Goal: Task Accomplishment & Management: Manage account settings

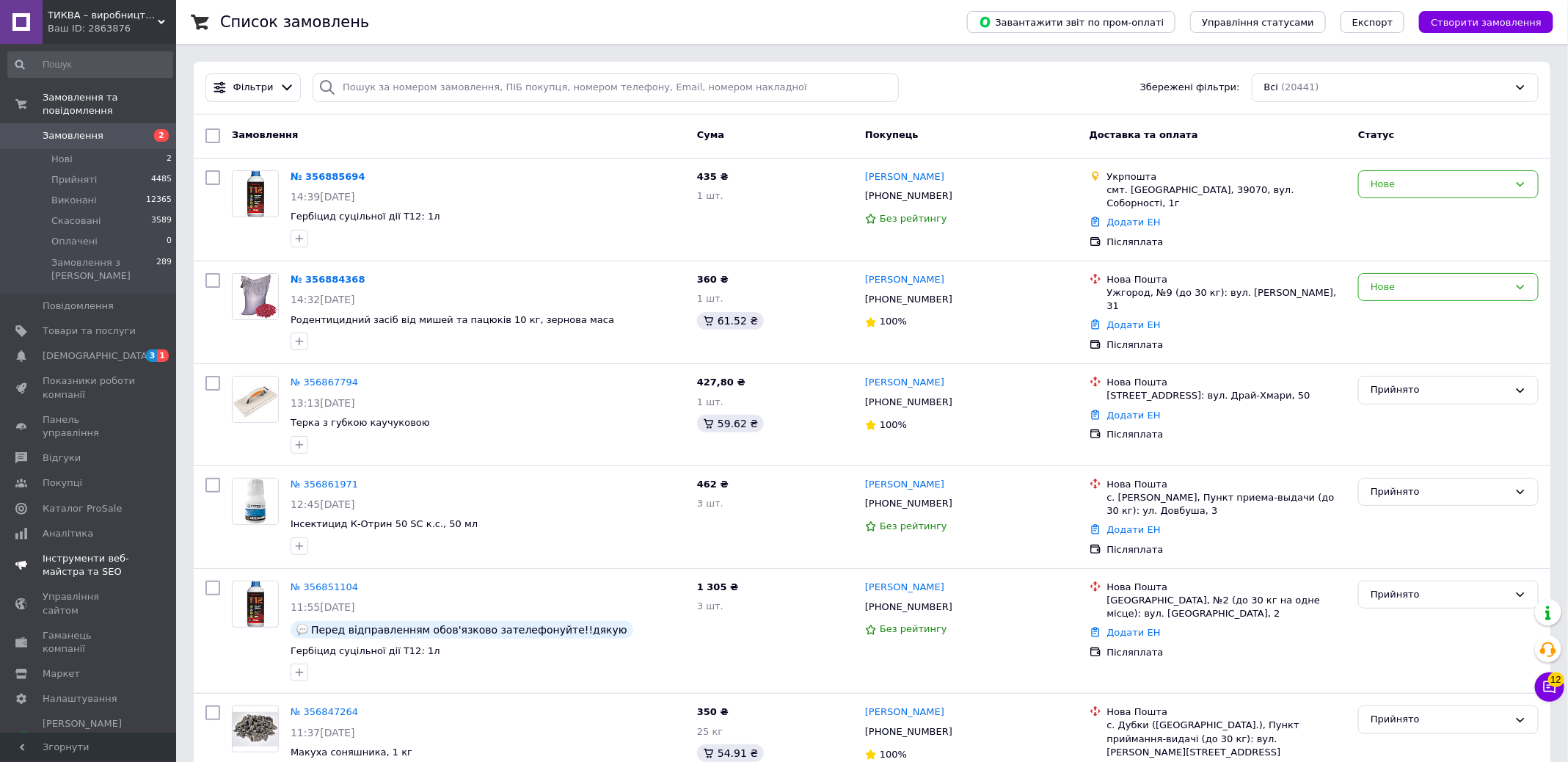
click at [122, 354] on span "[DEMOGRAPHIC_DATA]" at bounding box center [89, 356] width 93 height 13
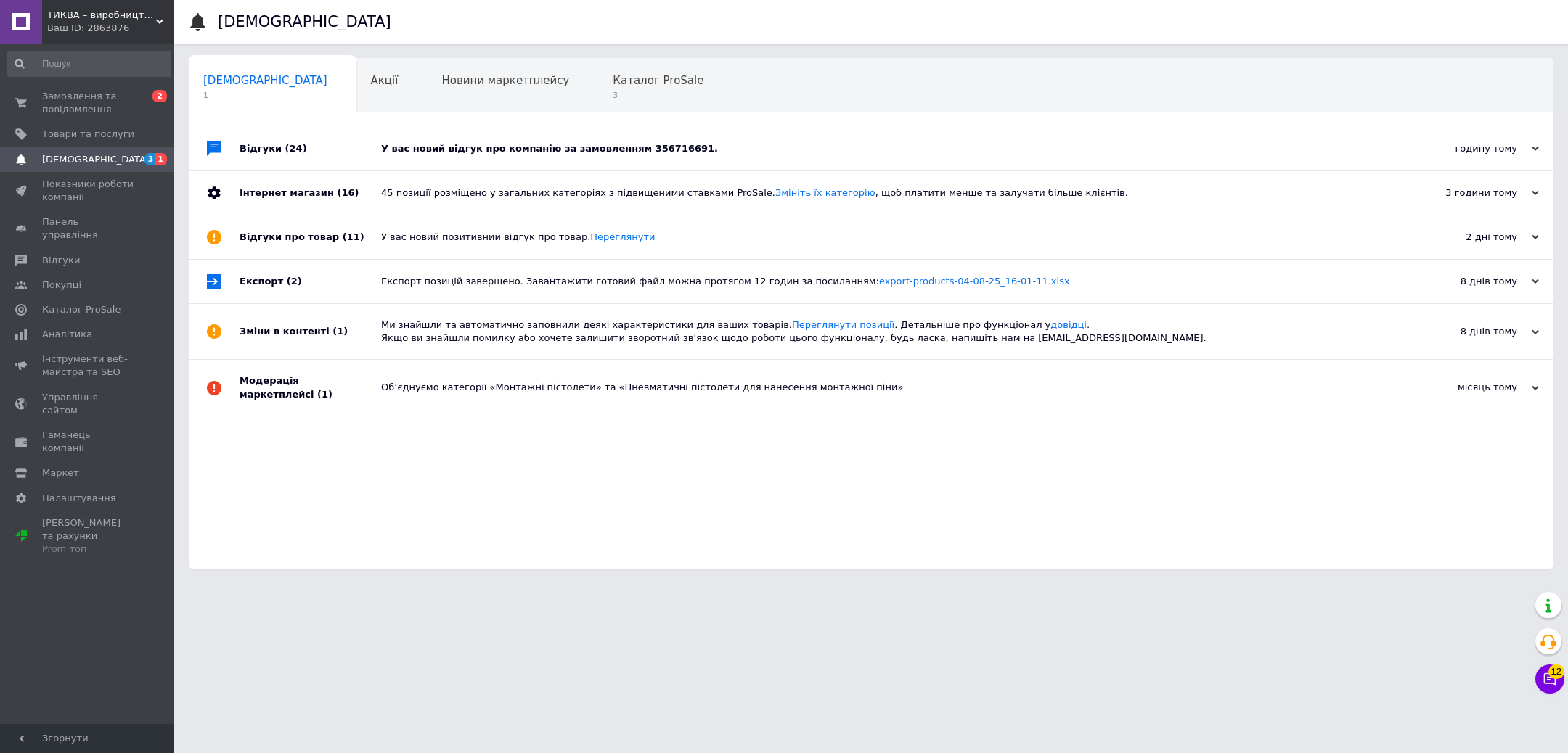
click at [669, 144] on div "У вас новий відгук про компанію за замовленням 356716691." at bounding box center [887, 149] width 1012 height 13
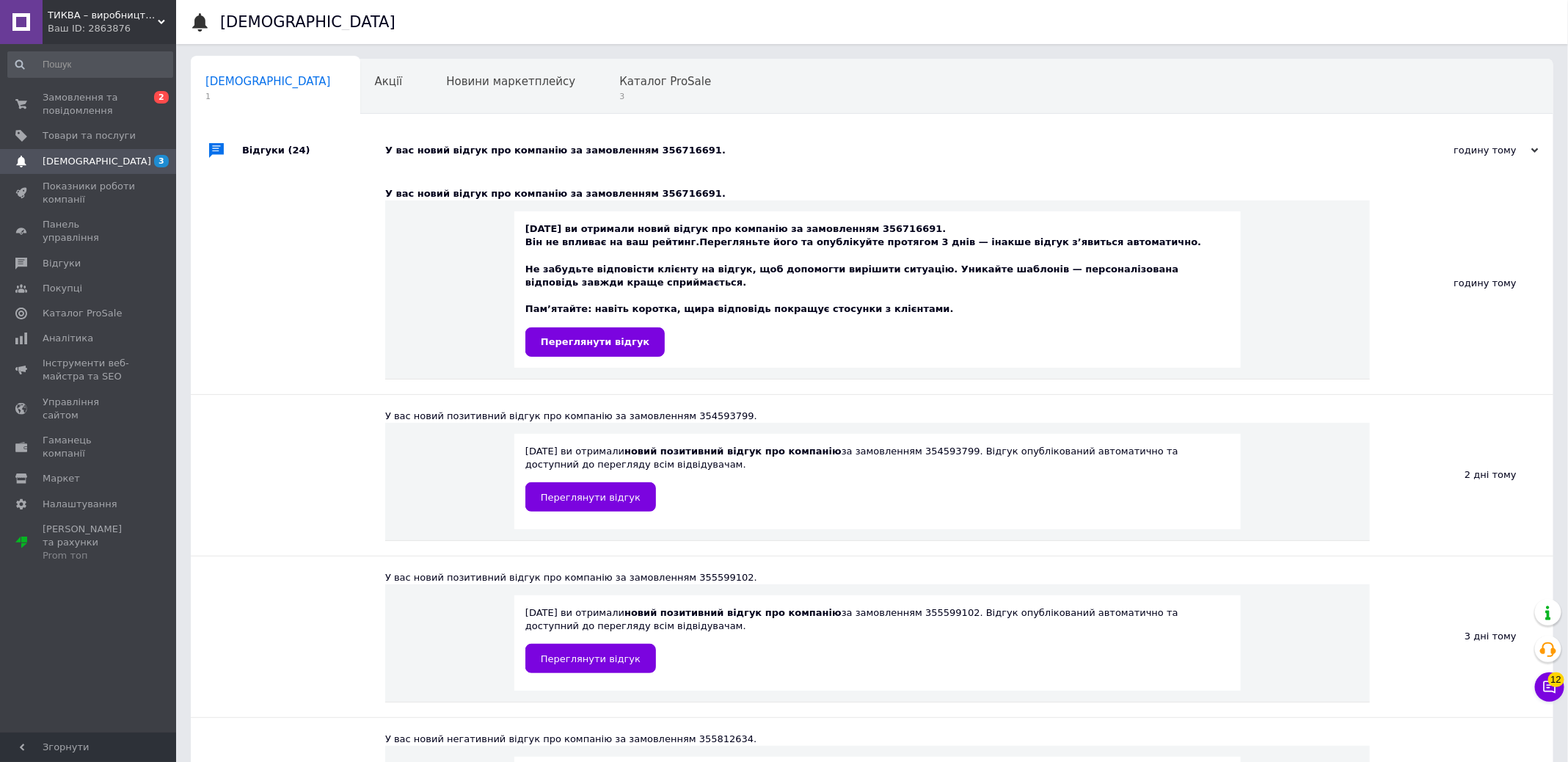
click at [617, 325] on div "12.08.2025 ви отримали новий відгук про компанію за замовленням 356716691. Він …" at bounding box center [876, 289] width 704 height 133
click at [617, 338] on span "Переглянути відгук" at bounding box center [595, 341] width 108 height 11
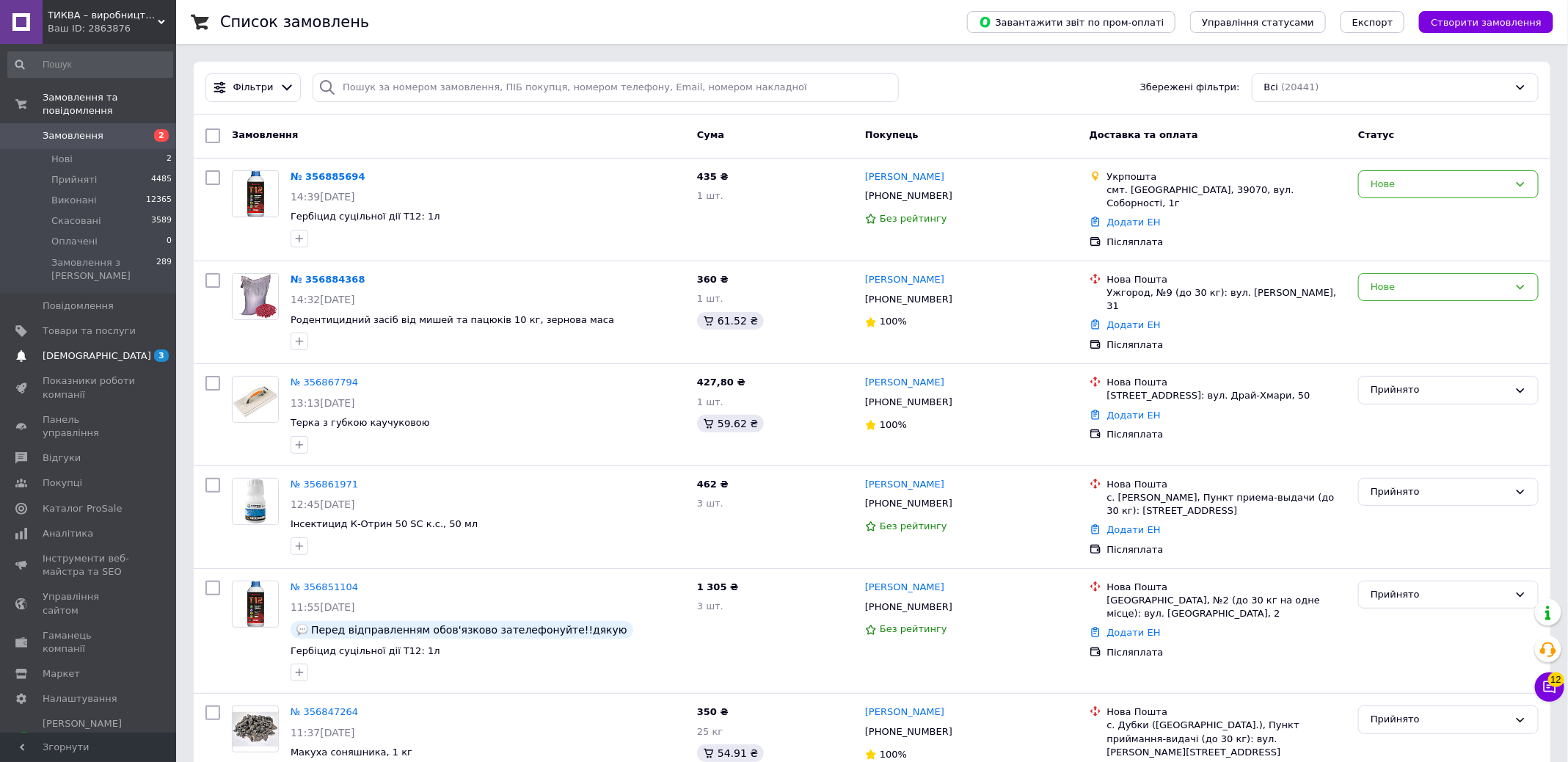
click at [119, 359] on span "[DEMOGRAPHIC_DATA]" at bounding box center [89, 356] width 93 height 13
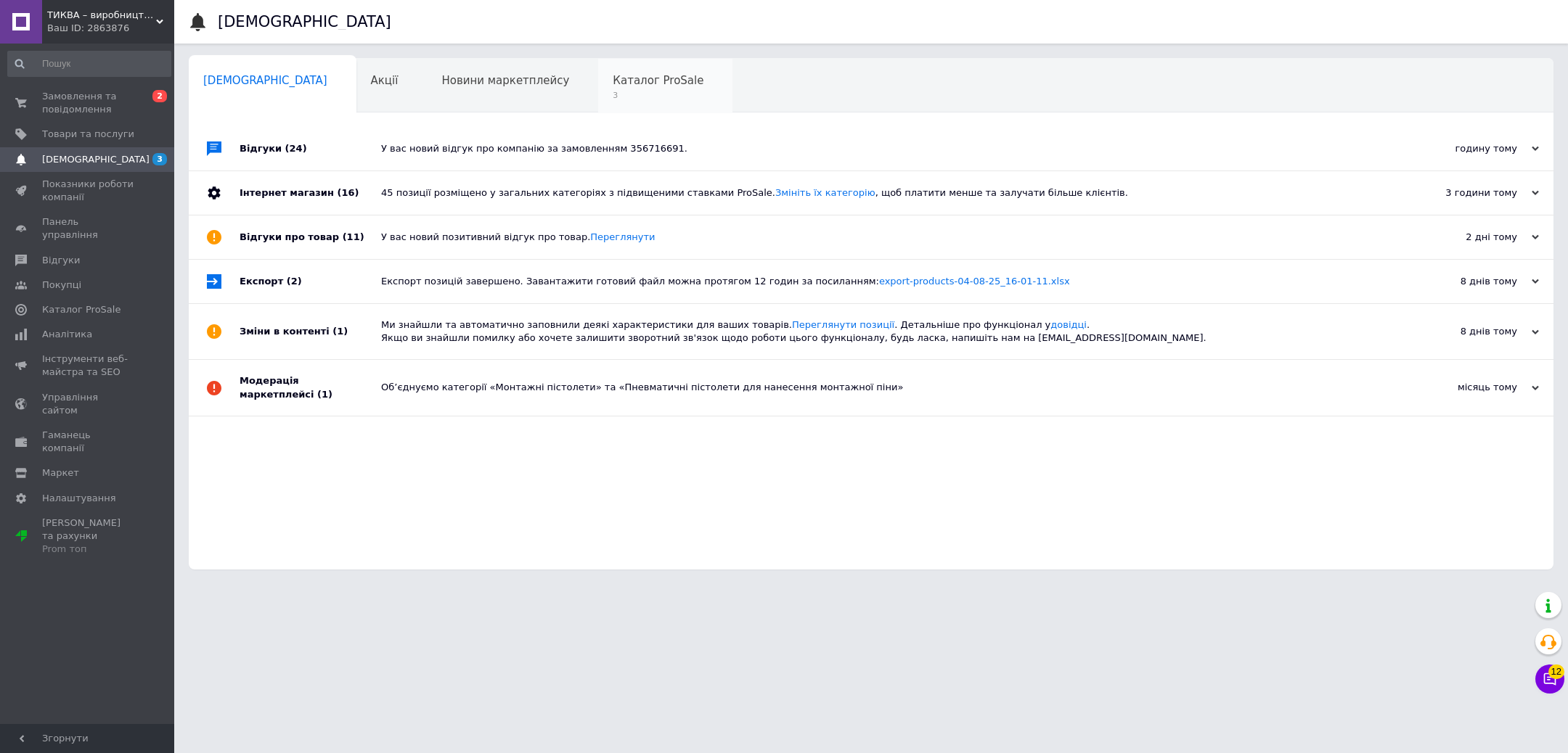
click at [613, 91] on span "3" at bounding box center [658, 95] width 91 height 11
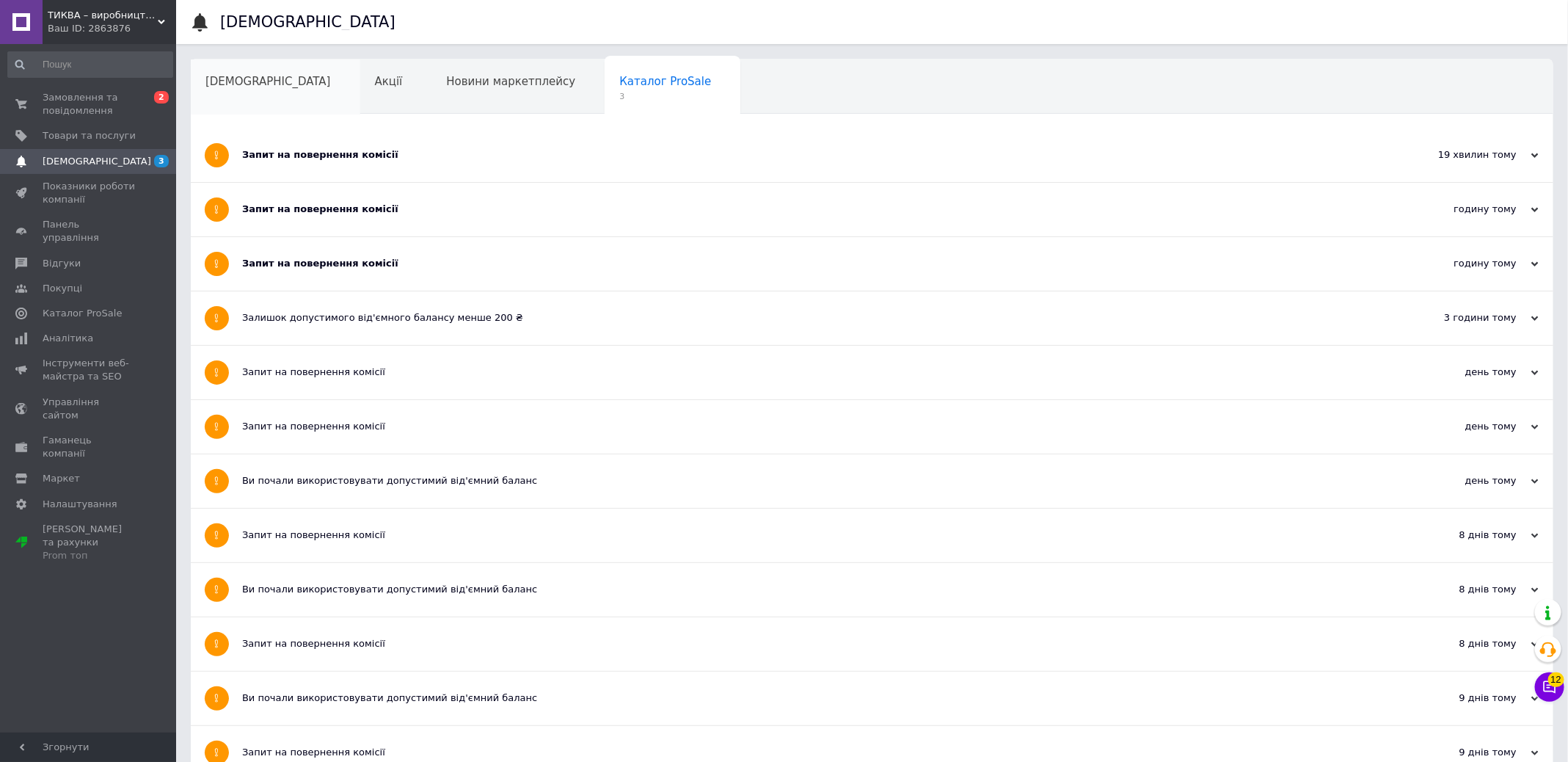
click at [257, 86] on span "[DEMOGRAPHIC_DATA]" at bounding box center [268, 82] width 126 height 13
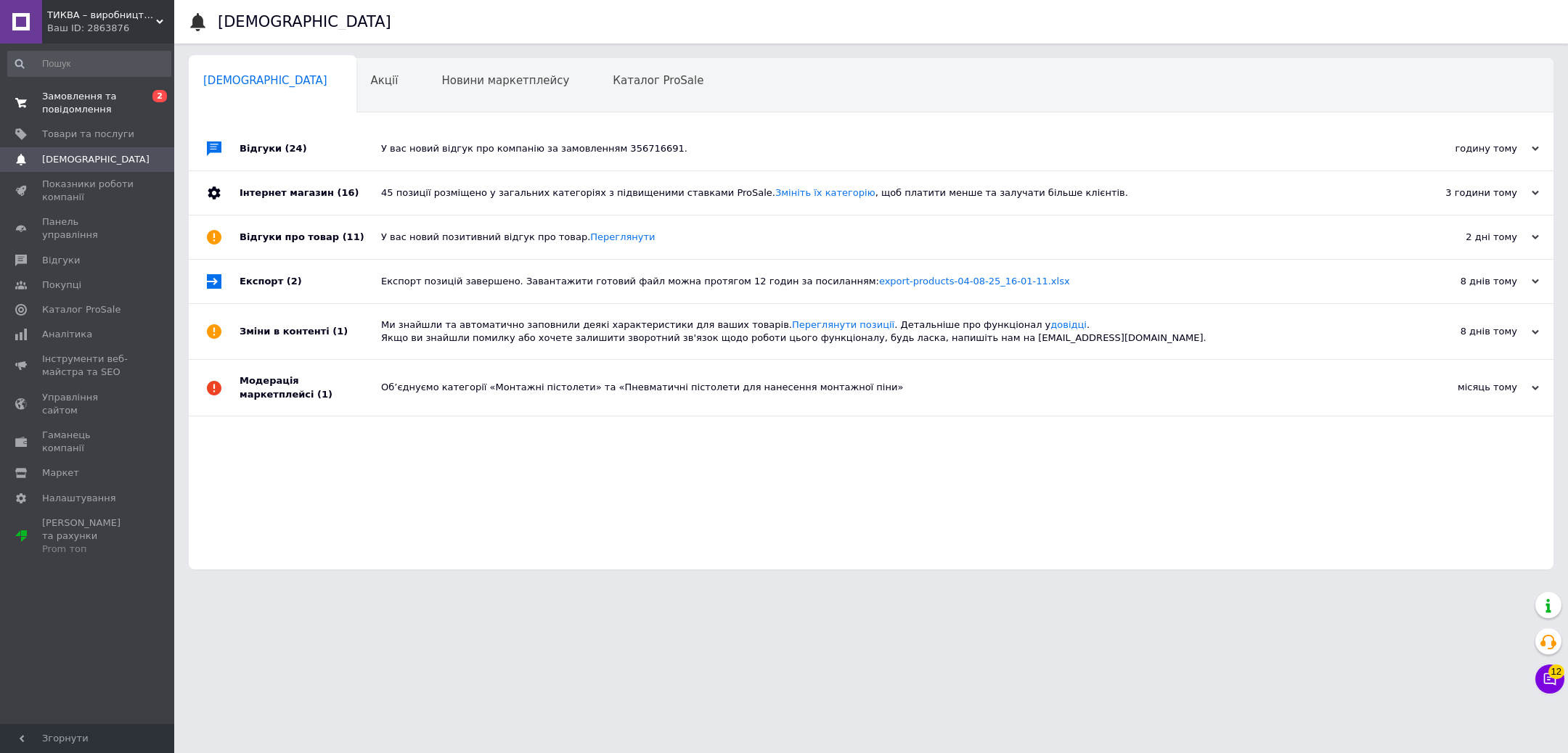
click at [116, 94] on span "Замовлення та повідомлення" at bounding box center [88, 103] width 92 height 26
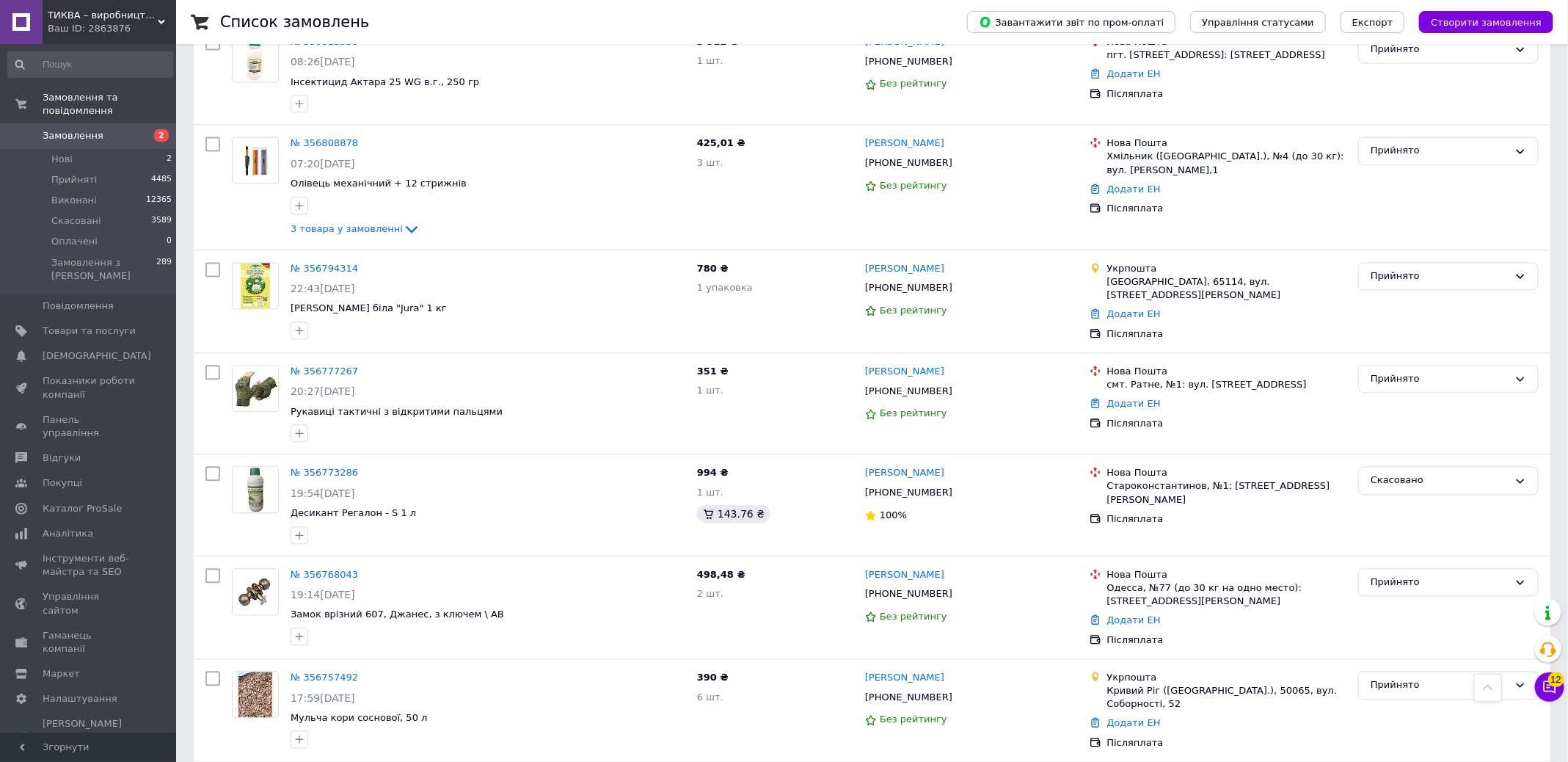
scroll to position [1691, 0]
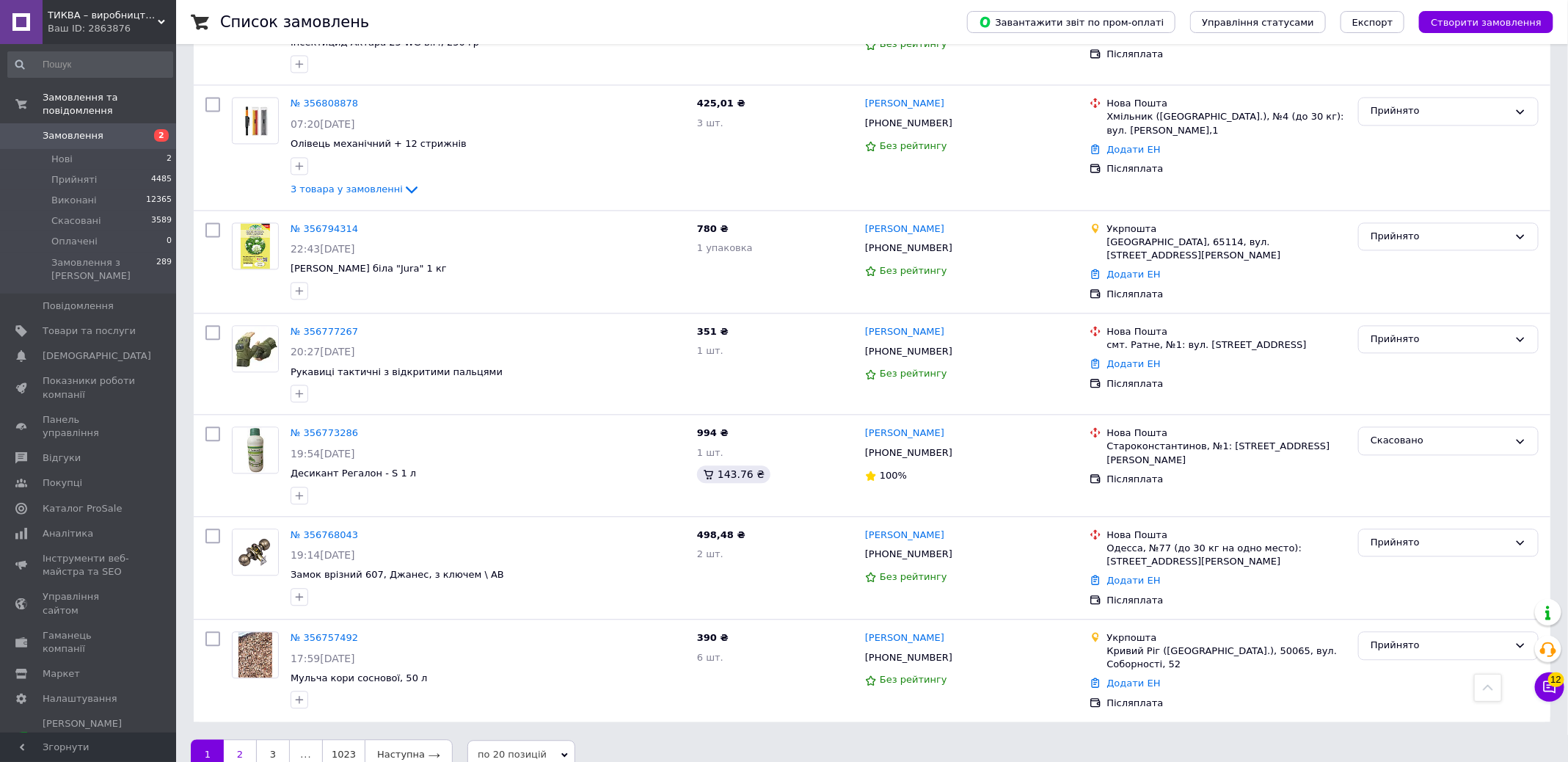
click at [242, 739] on link "2" at bounding box center [240, 754] width 32 height 31
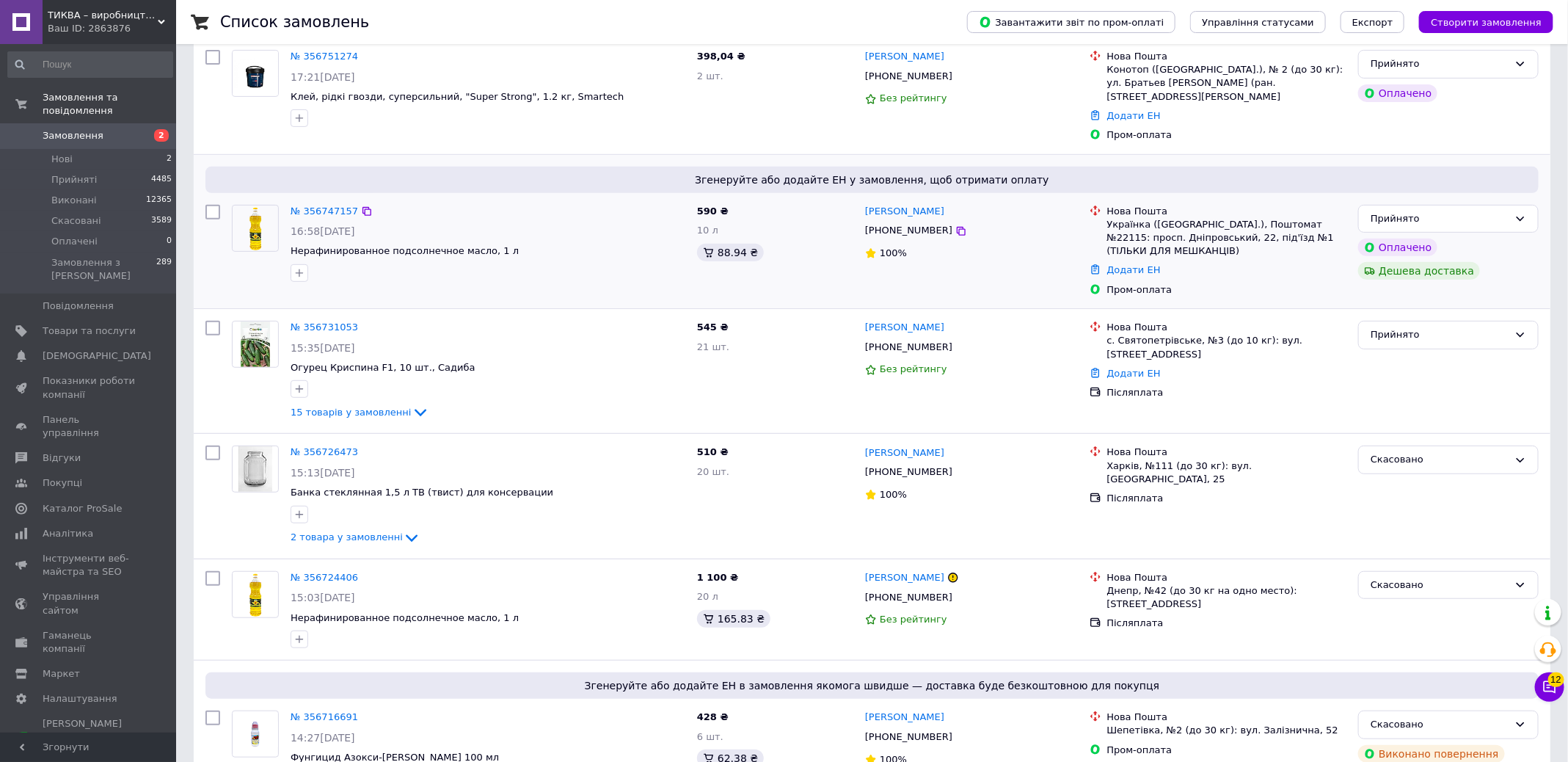
scroll to position [308, 0]
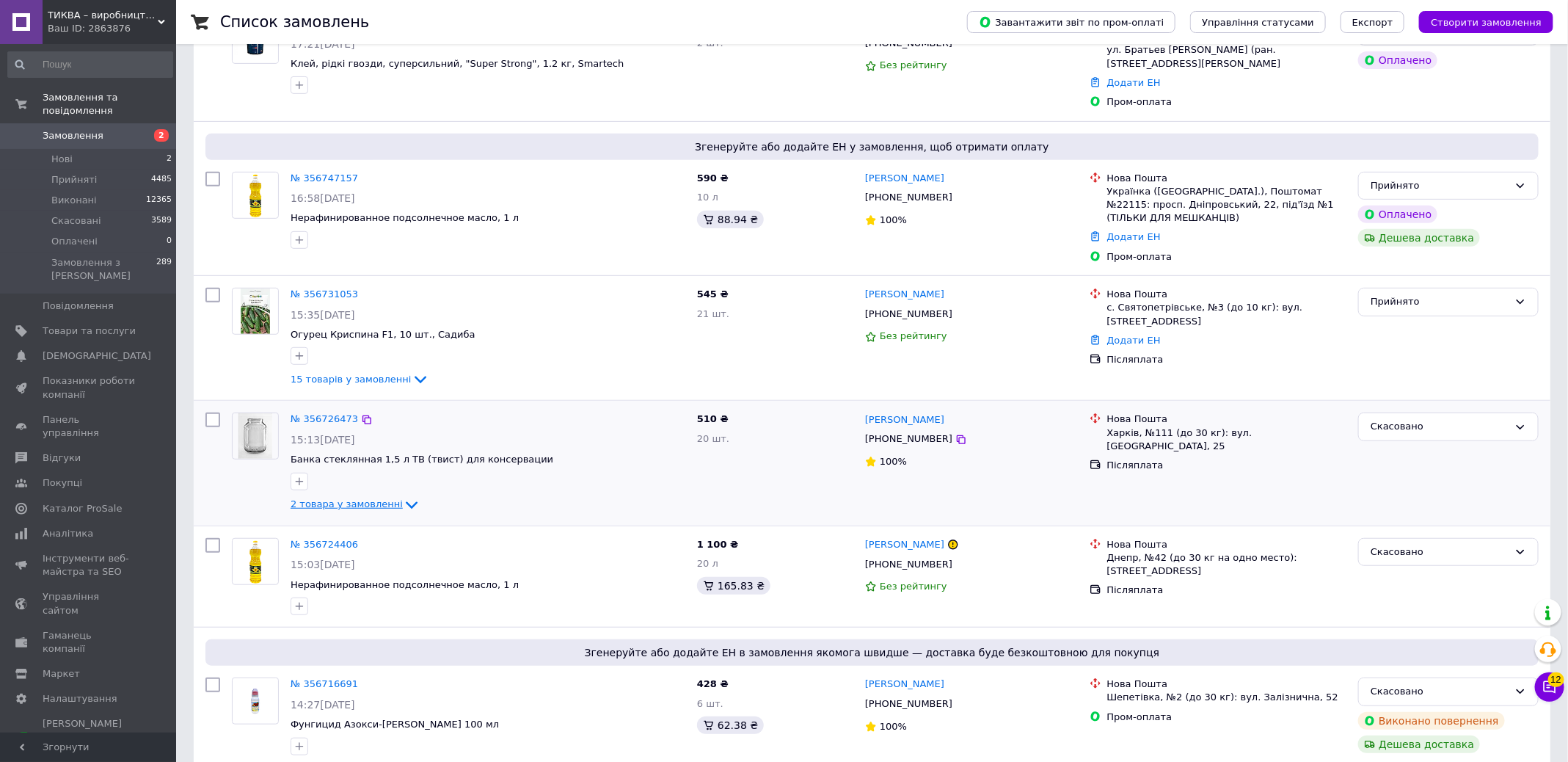
click at [393, 499] on span "2 товара у замовленні" at bounding box center [347, 504] width 112 height 11
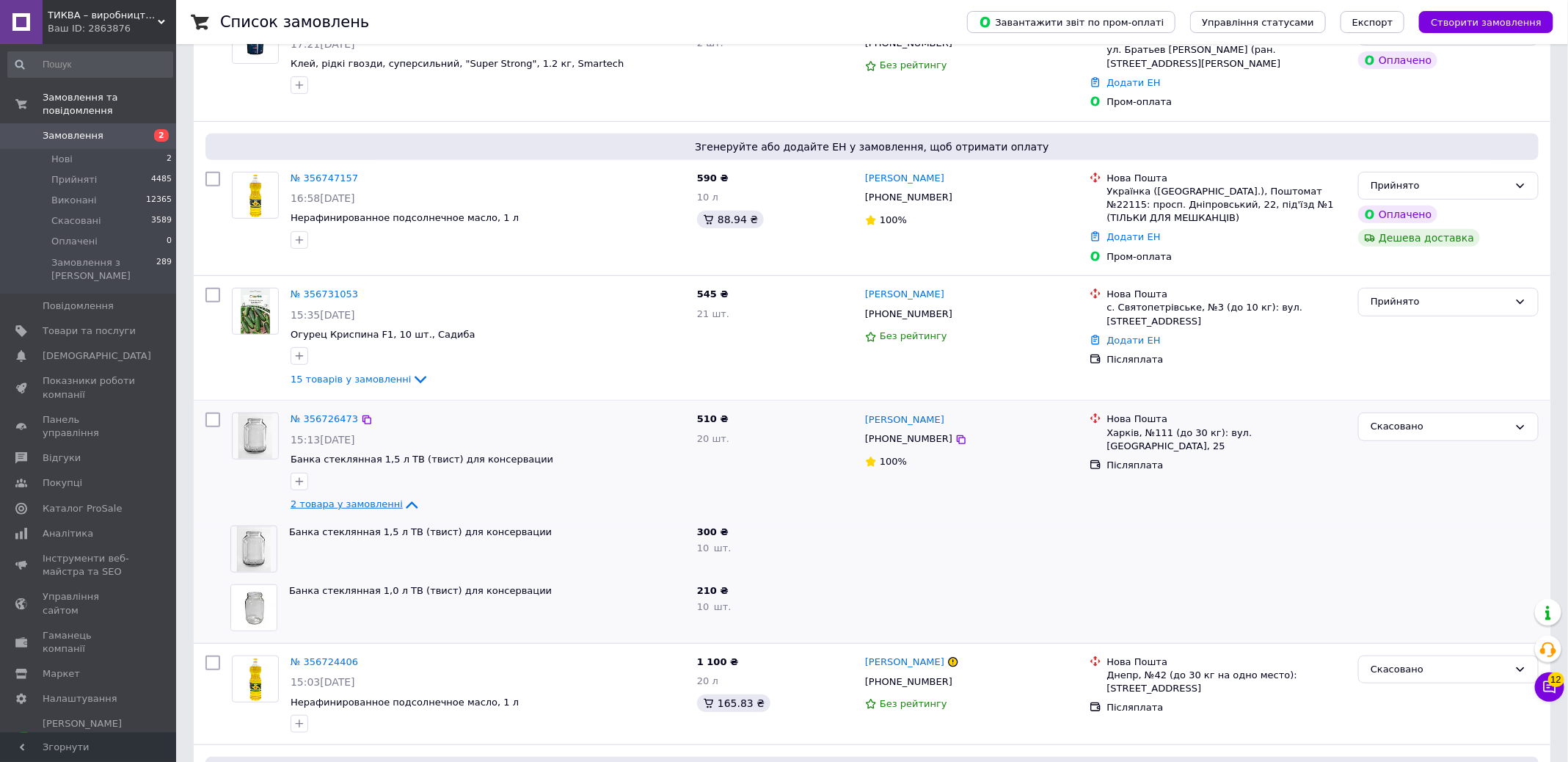
click at [392, 499] on span "2 товара у замовленні" at bounding box center [347, 504] width 112 height 11
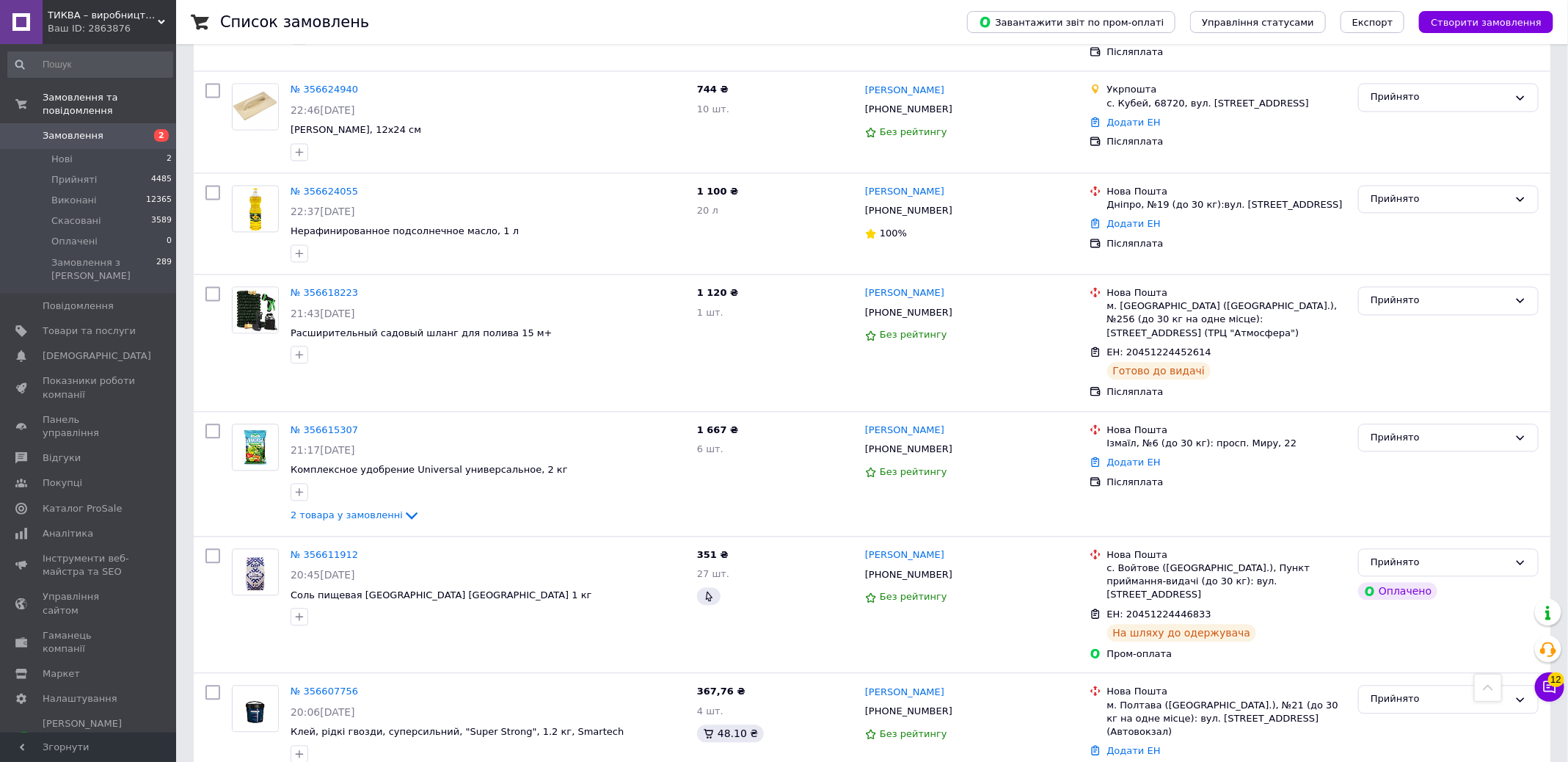
scroll to position [1628, 0]
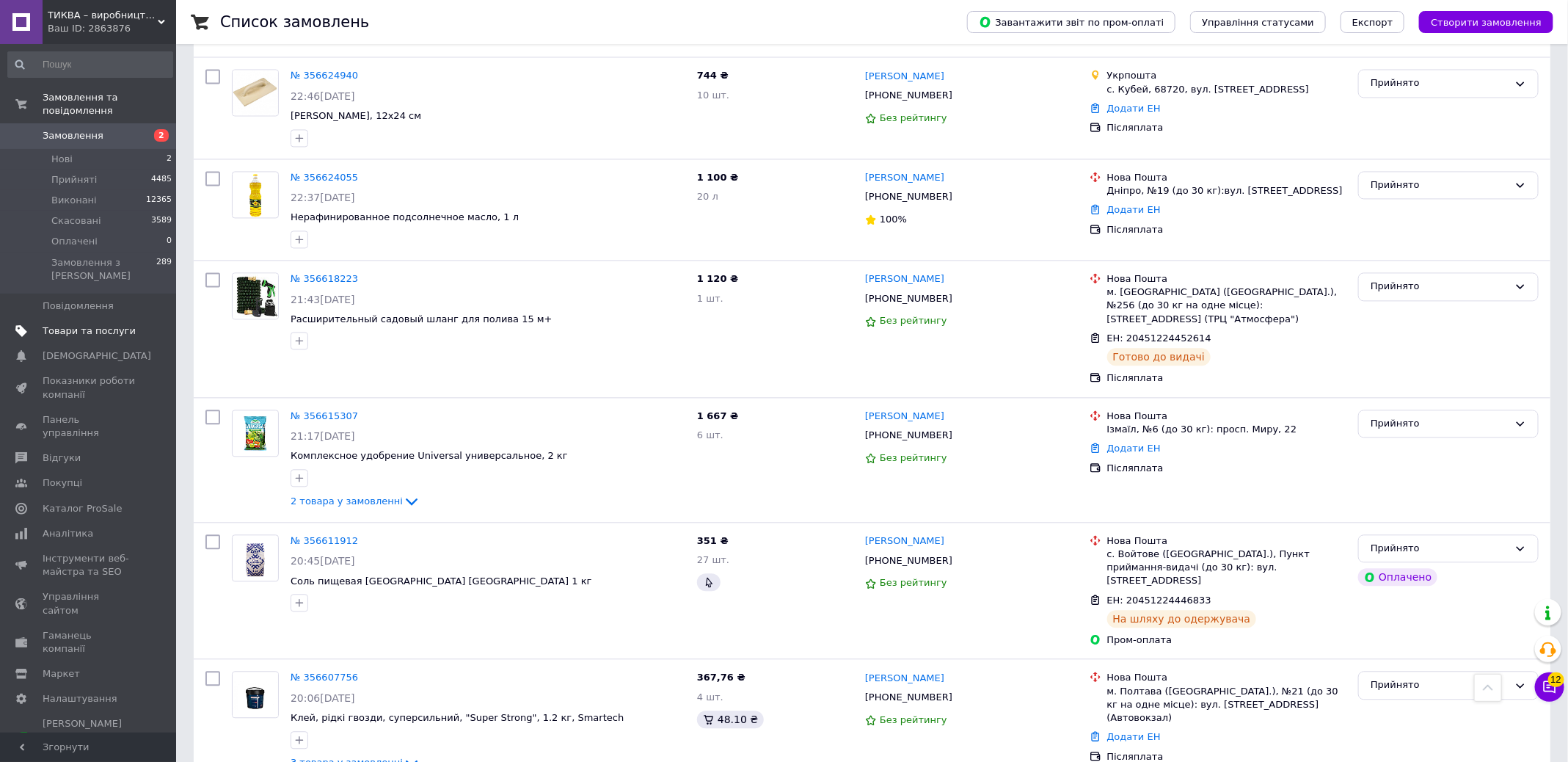
click at [120, 327] on span "Товари та послуги" at bounding box center [89, 331] width 93 height 13
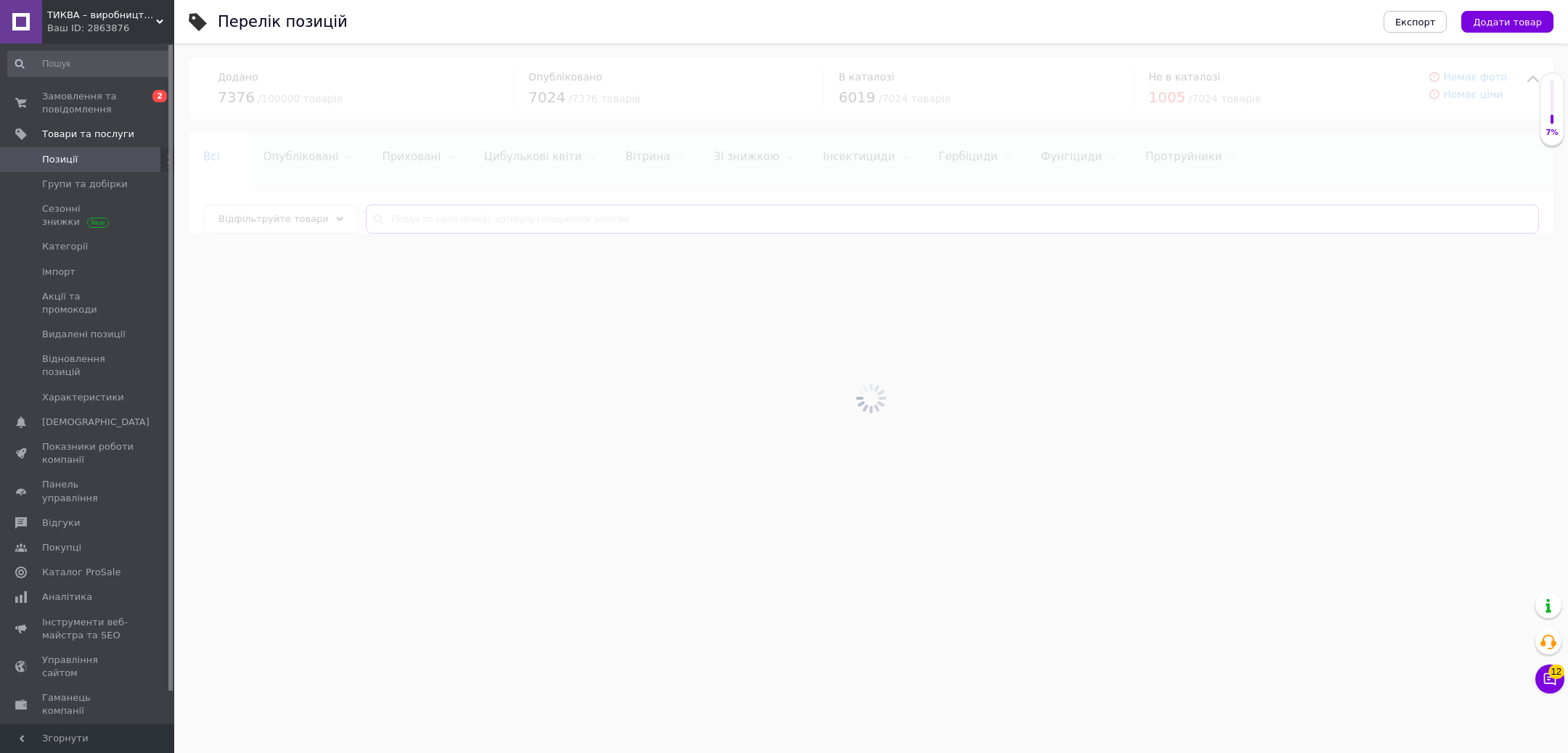
click at [525, 217] on input "text" at bounding box center [952, 218] width 1173 height 29
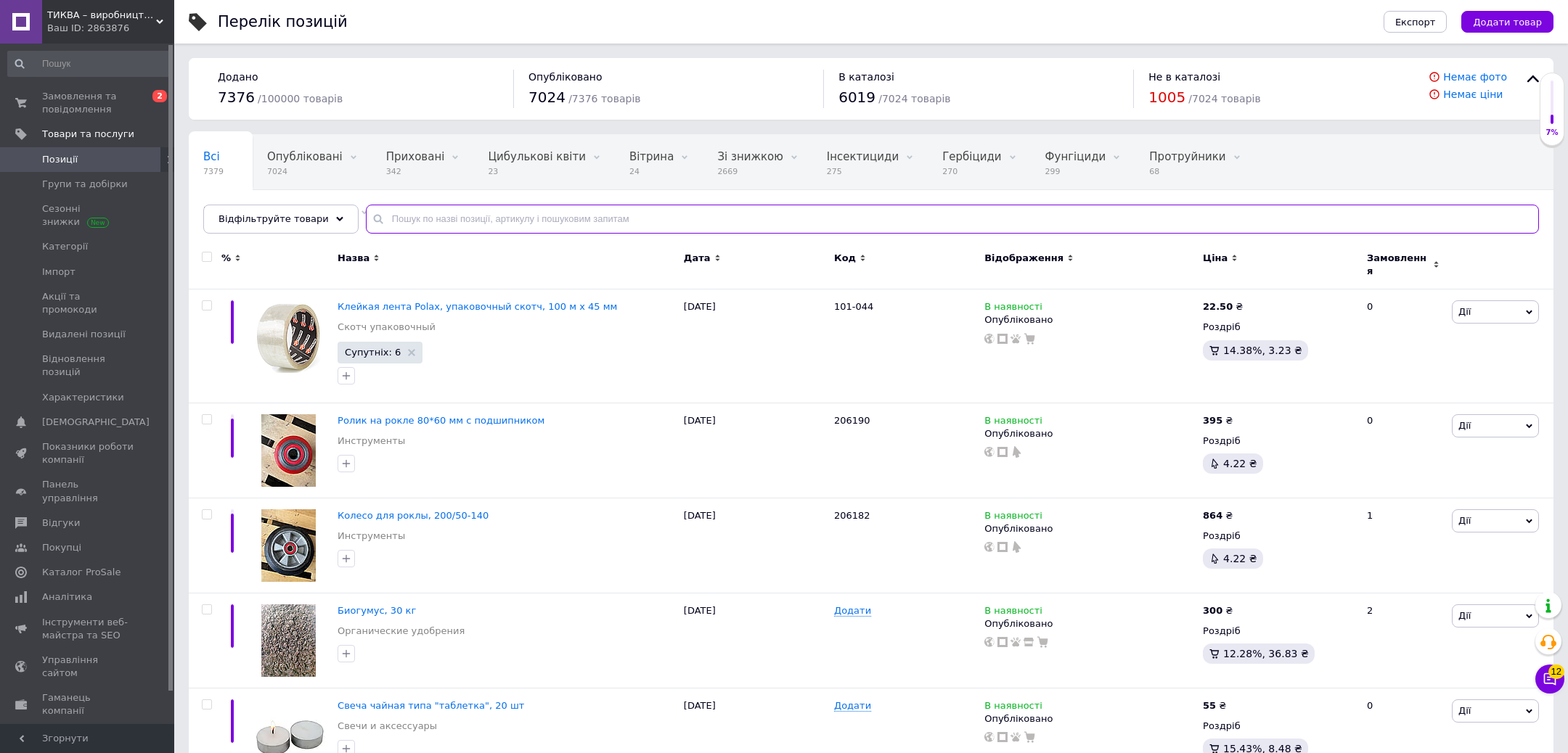
click at [525, 217] on input "text" at bounding box center [952, 218] width 1173 height 29
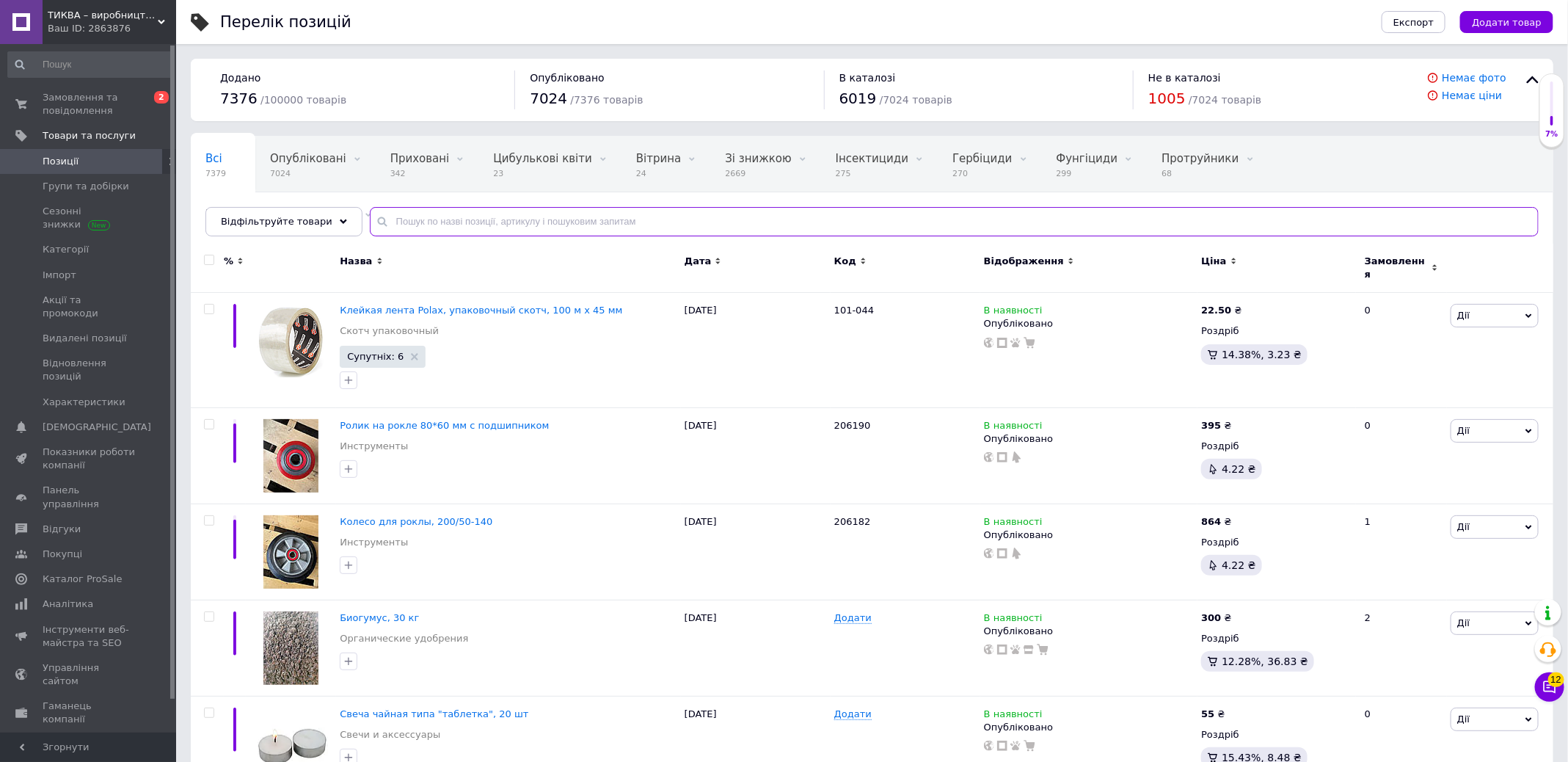
paste input "Скотч армований Polax клейка стрічка 50 мм х 50 м"
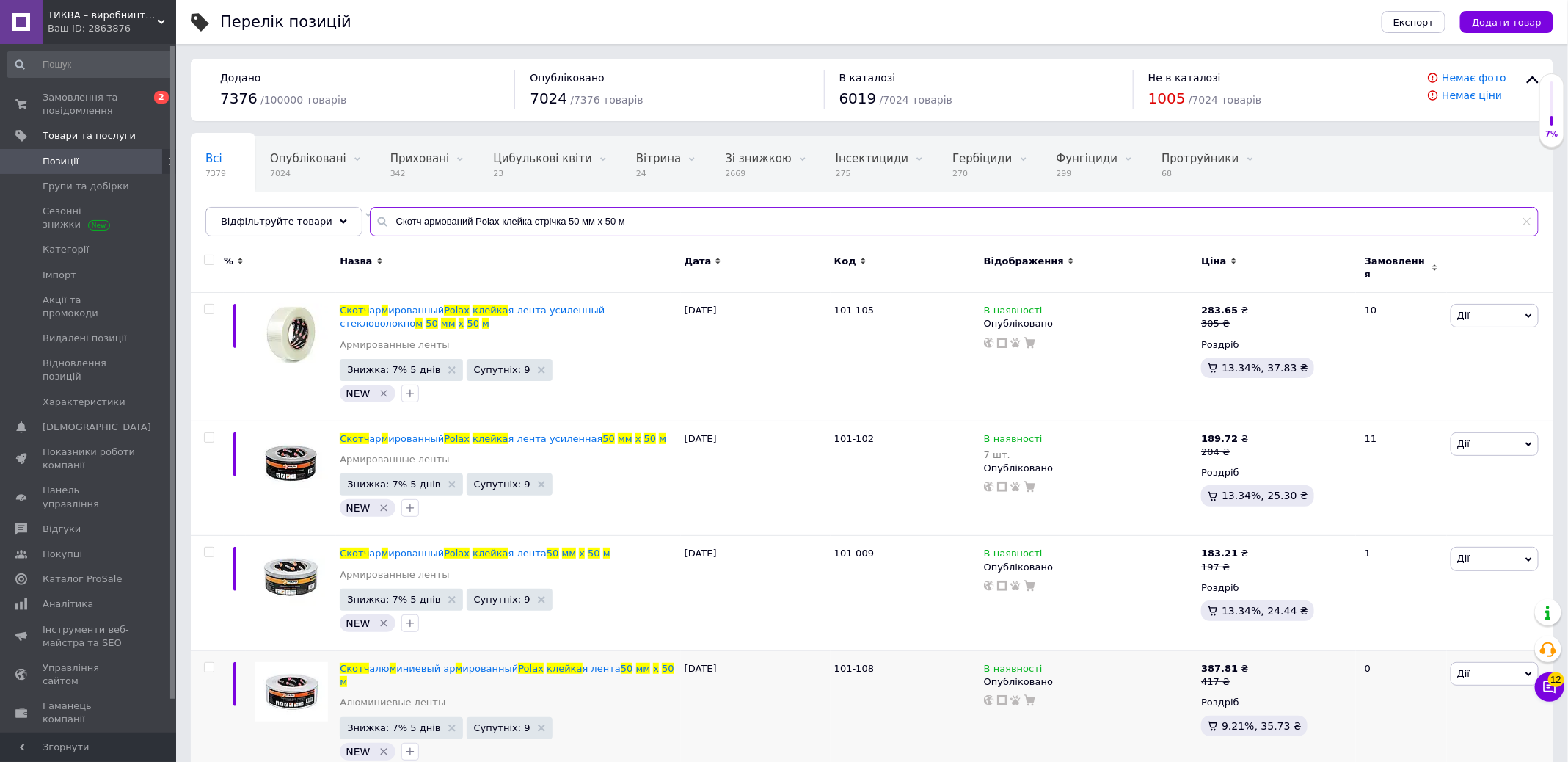
type input "Скотч армований Polax клейка стрічка 50 мм х 50 м"
click at [1233, 562] on icon at bounding box center [1237, 566] width 9 height 9
click at [1299, 529] on input "197" at bounding box center [1311, 544] width 112 height 29
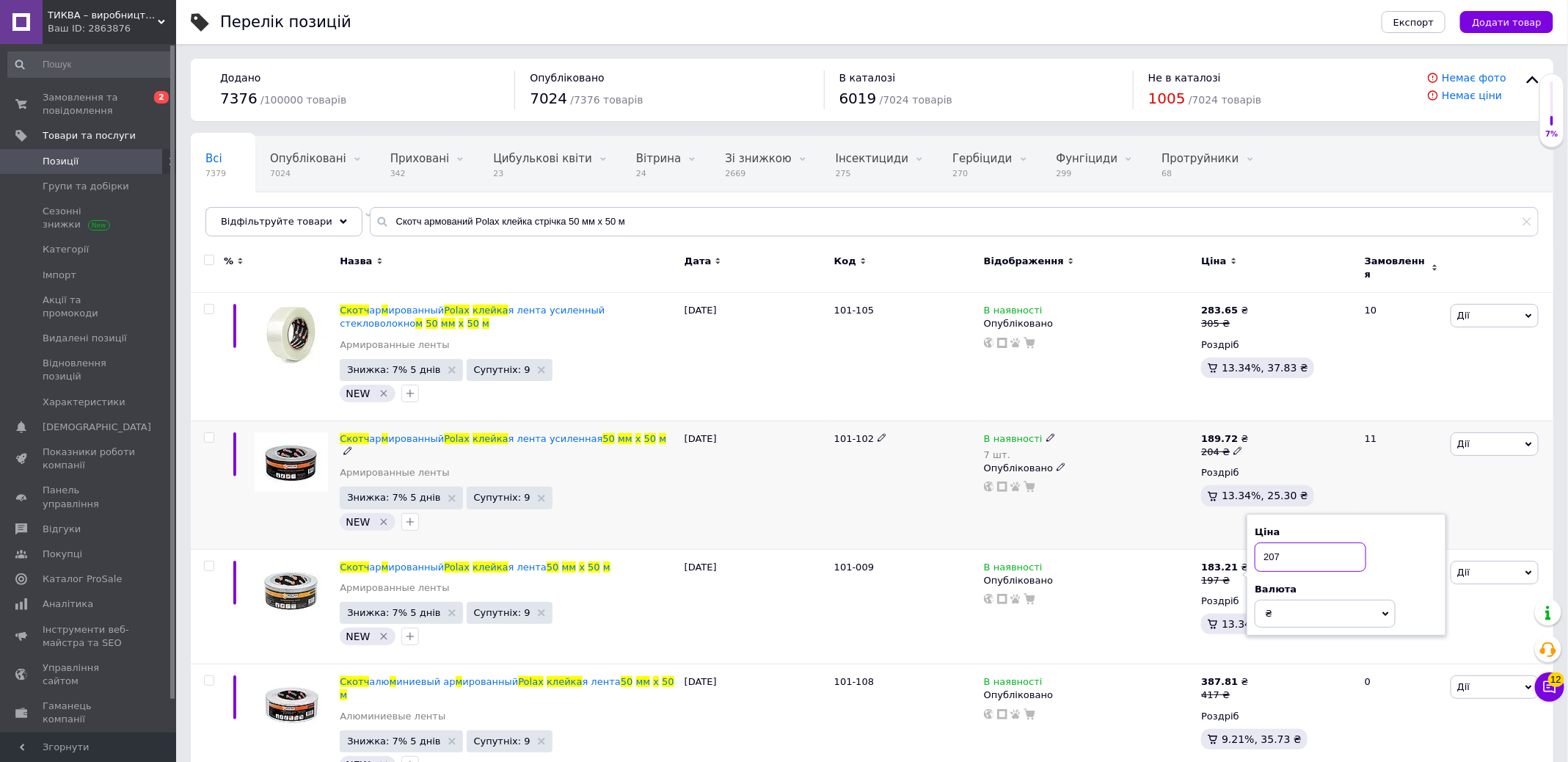
type input "207"
click at [1109, 486] on div "В наявності 7 шт. Опубліковано" at bounding box center [1088, 485] width 217 height 128
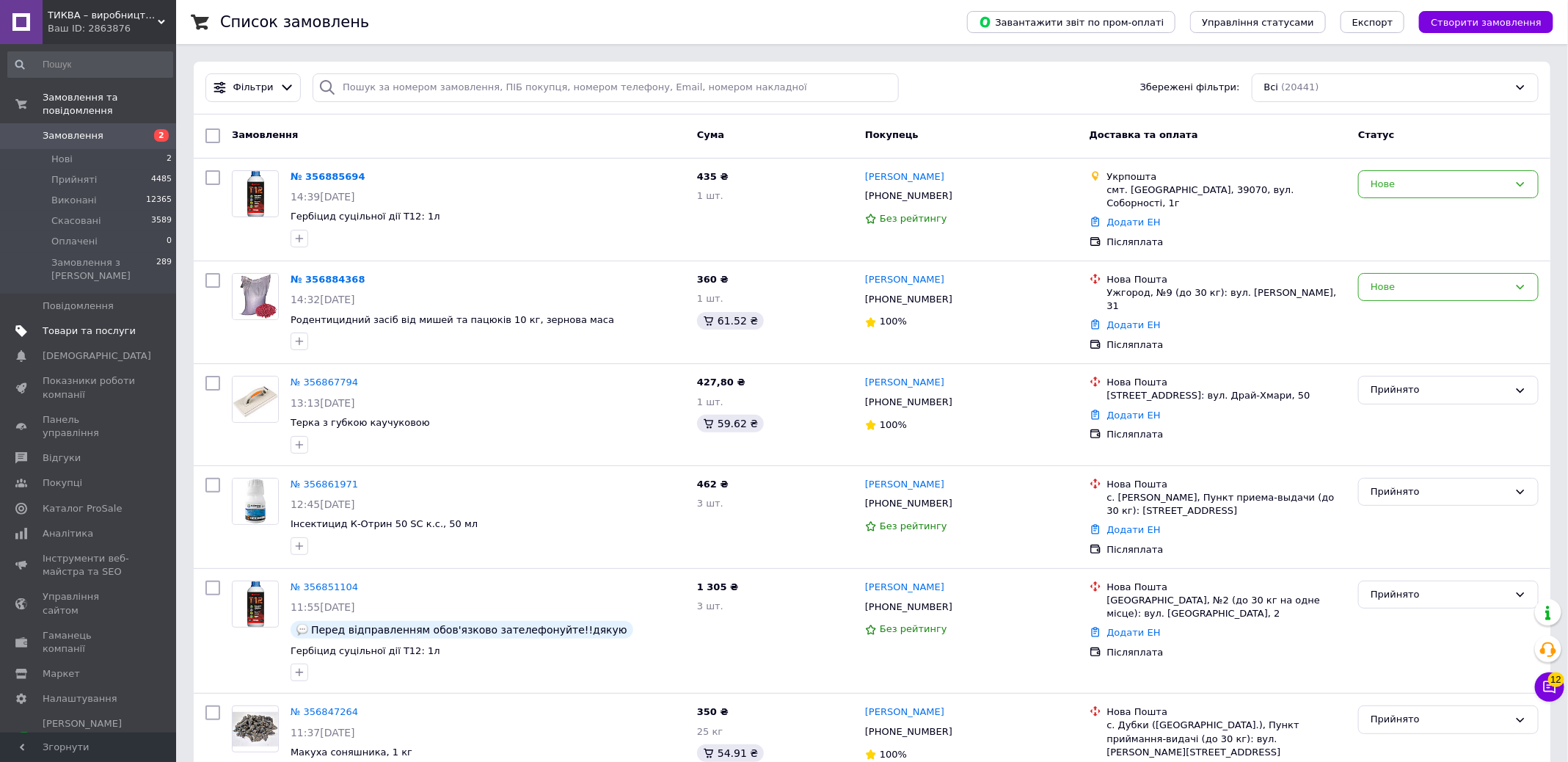
click at [86, 325] on span "Товари та послуги" at bounding box center [89, 331] width 93 height 13
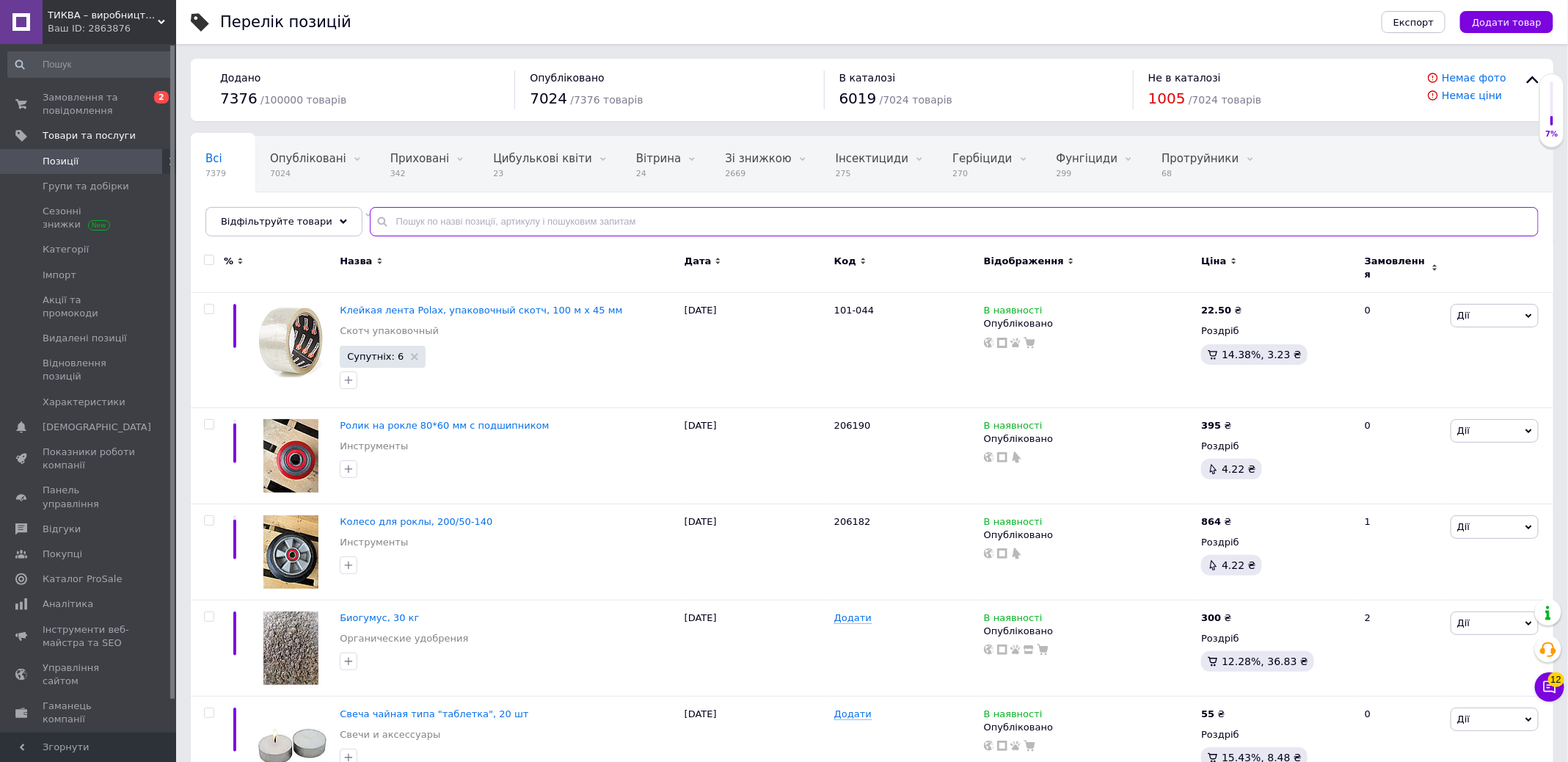
click at [473, 224] on input "text" at bounding box center [954, 221] width 1169 height 29
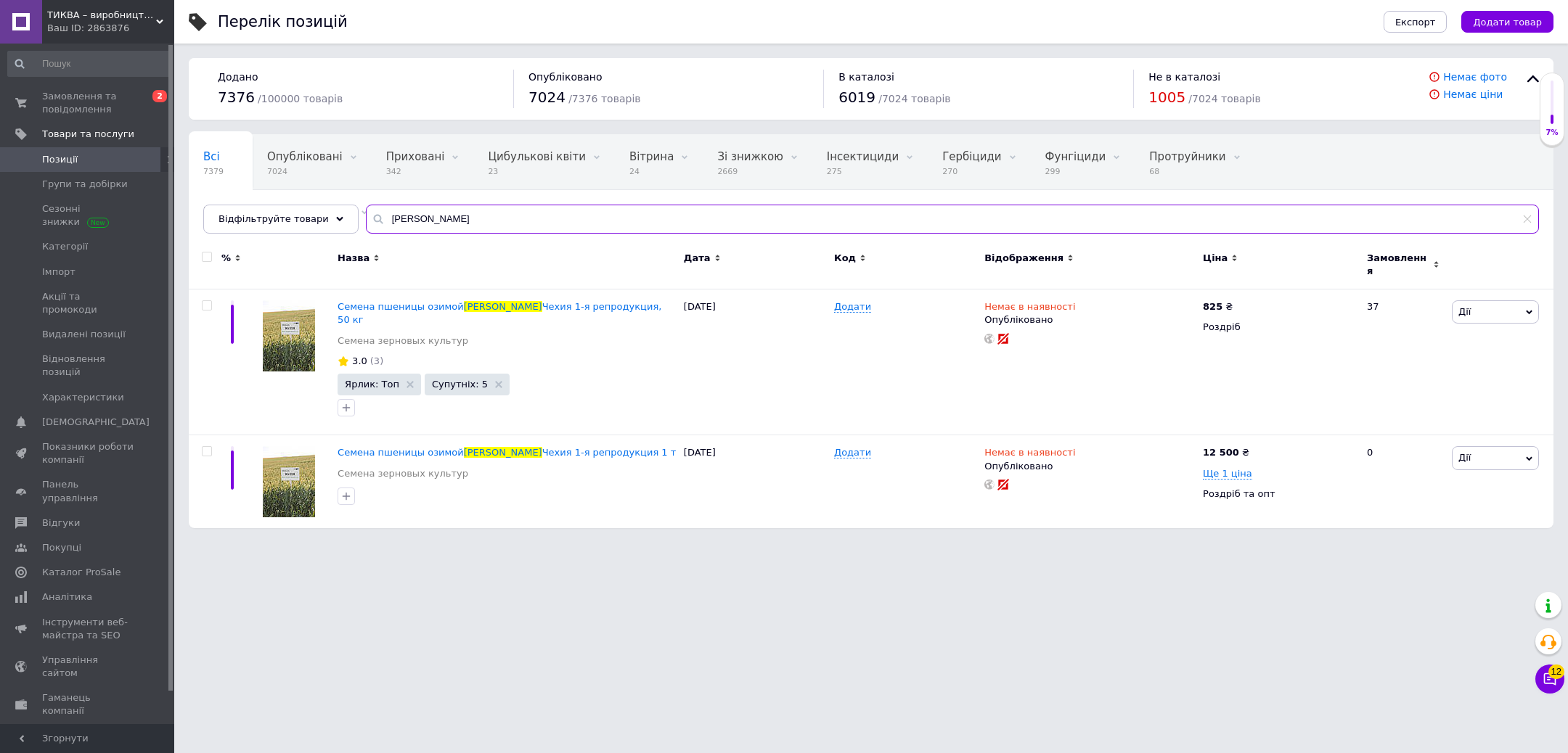
click at [501, 209] on input "Юлія" at bounding box center [952, 218] width 1173 height 29
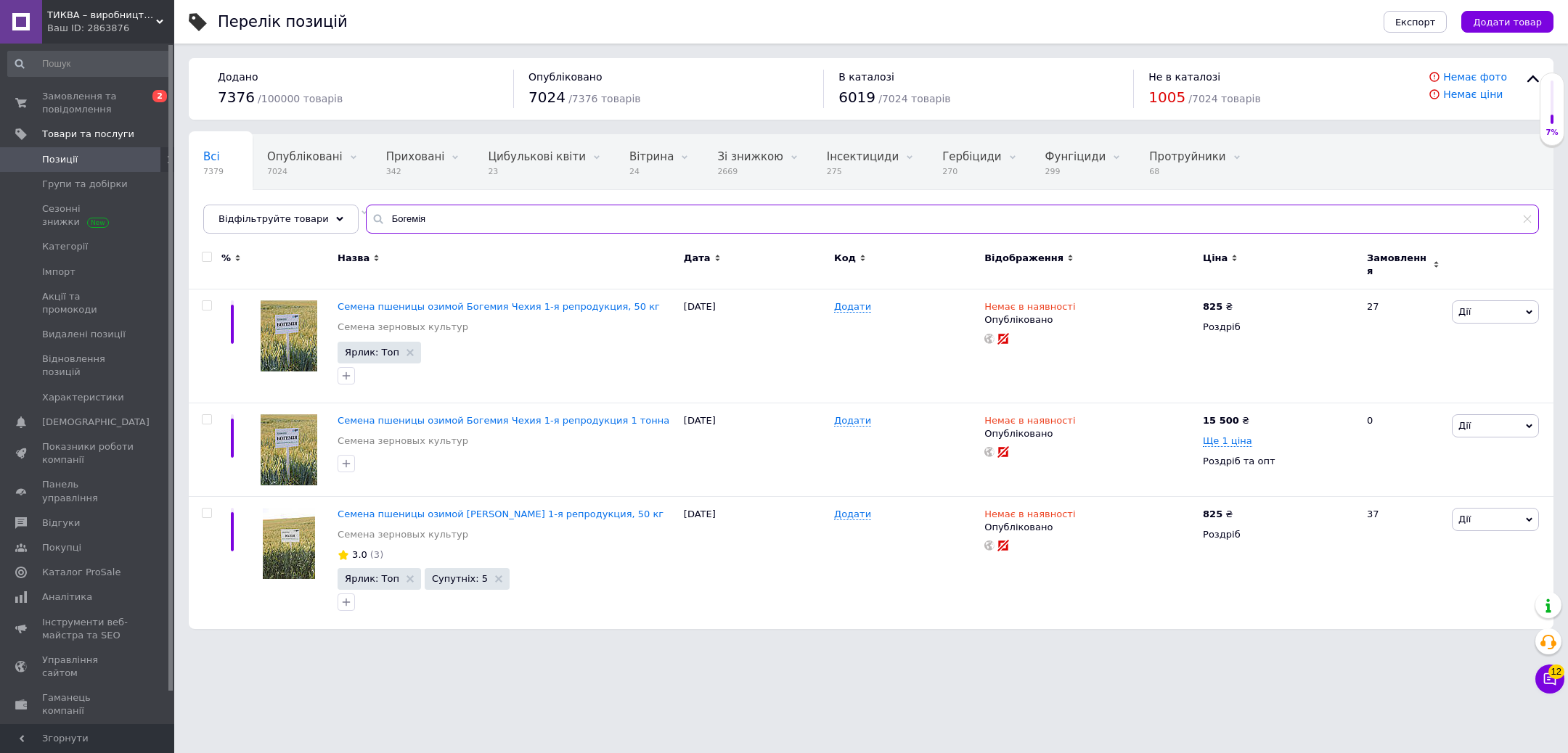
click at [513, 216] on input "Богемія" at bounding box center [952, 218] width 1173 height 29
paste input "урандот"
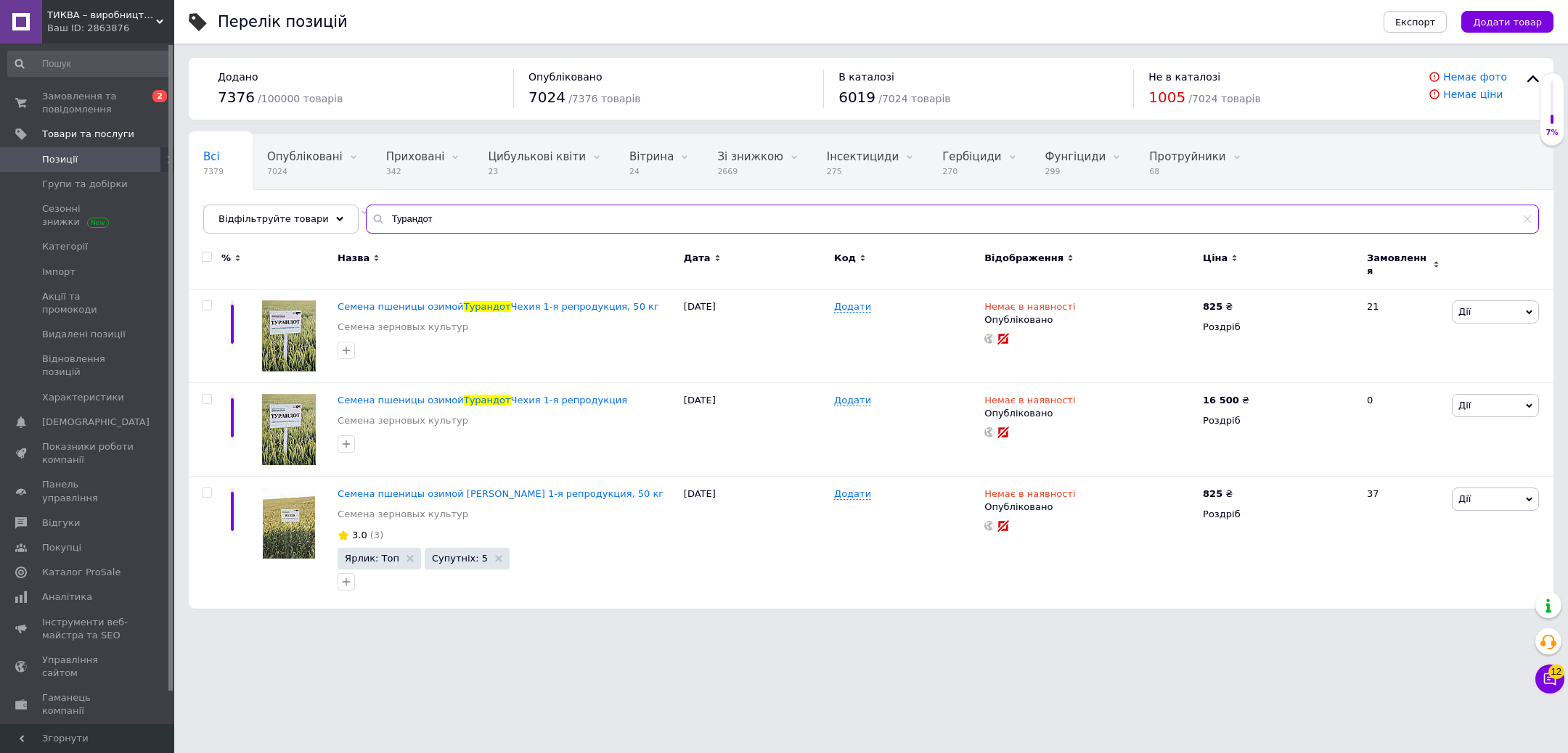
click at [519, 221] on input "Турандот" at bounding box center [952, 218] width 1173 height 29
paste input "анесса"
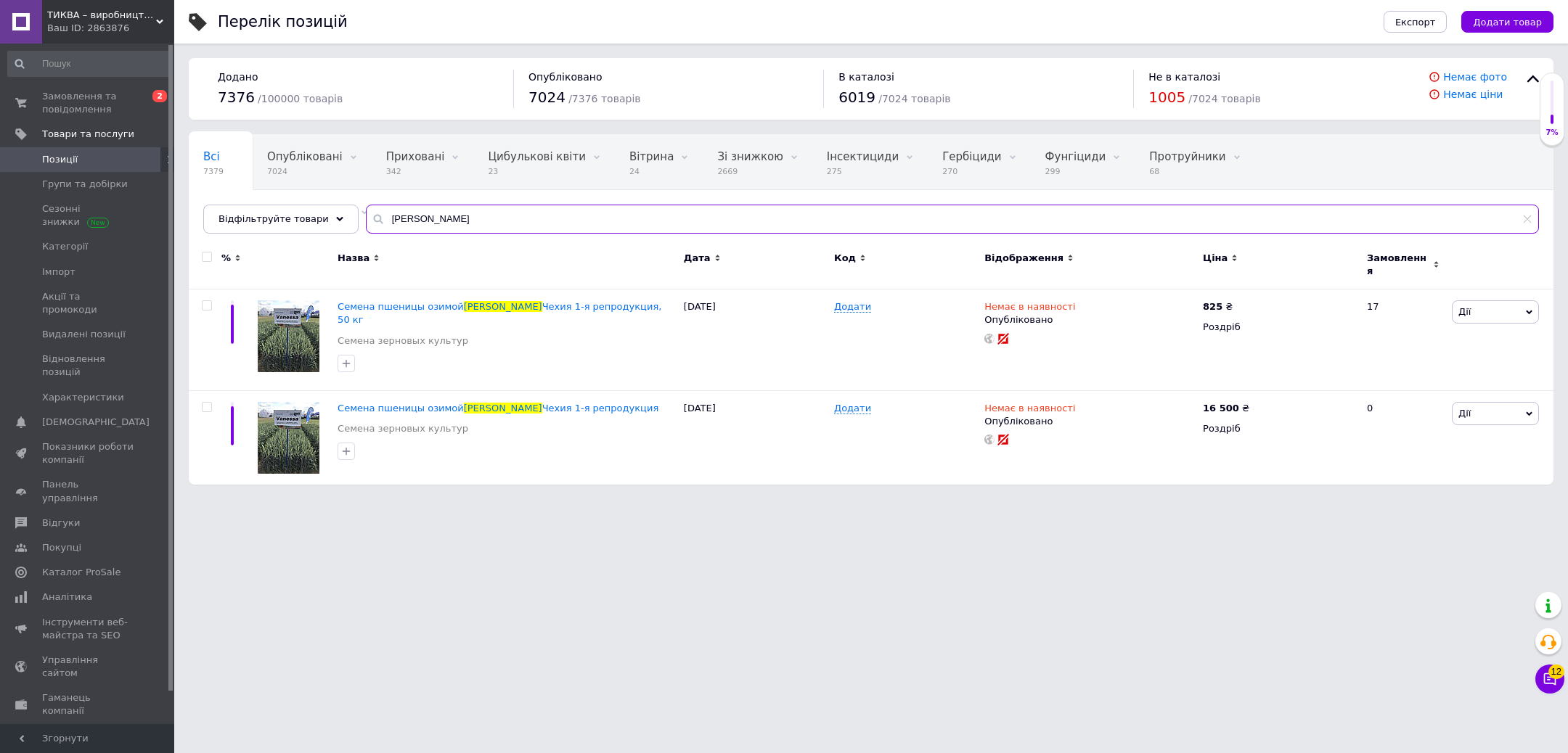
click at [509, 217] on input "Ванесса" at bounding box center [952, 218] width 1173 height 29
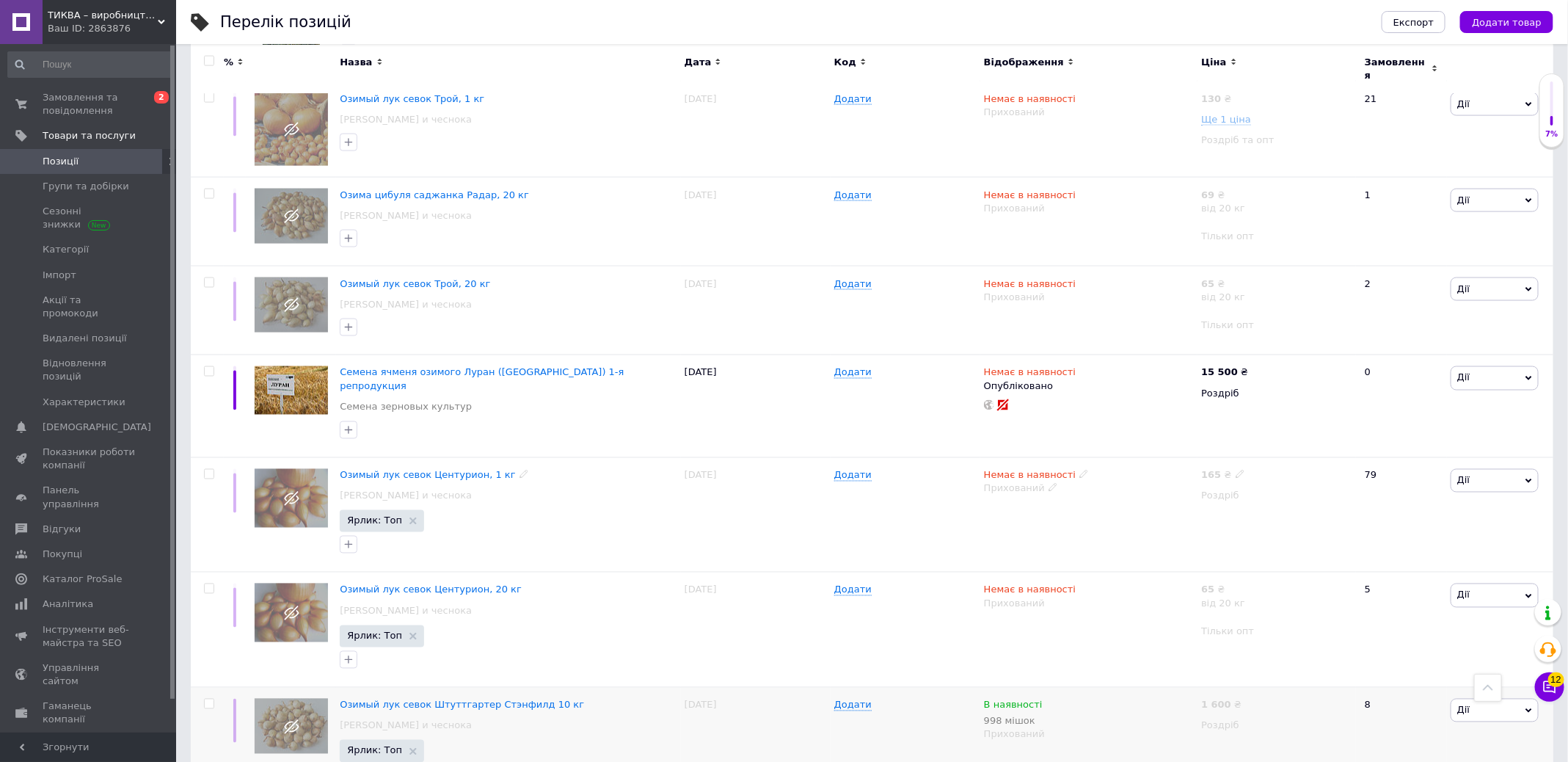
scroll to position [1211, 0]
type input "озимой"
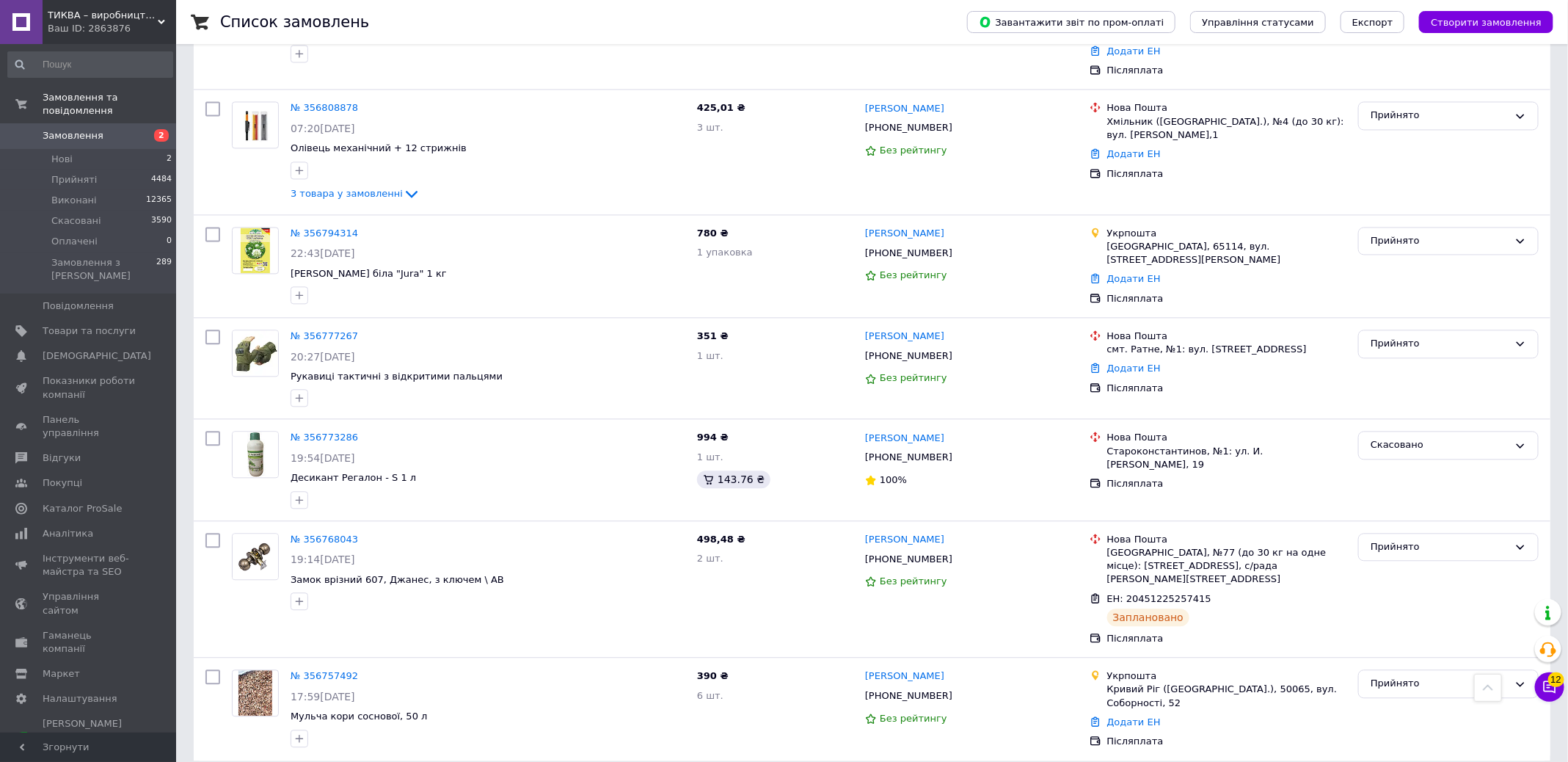
scroll to position [1712, 0]
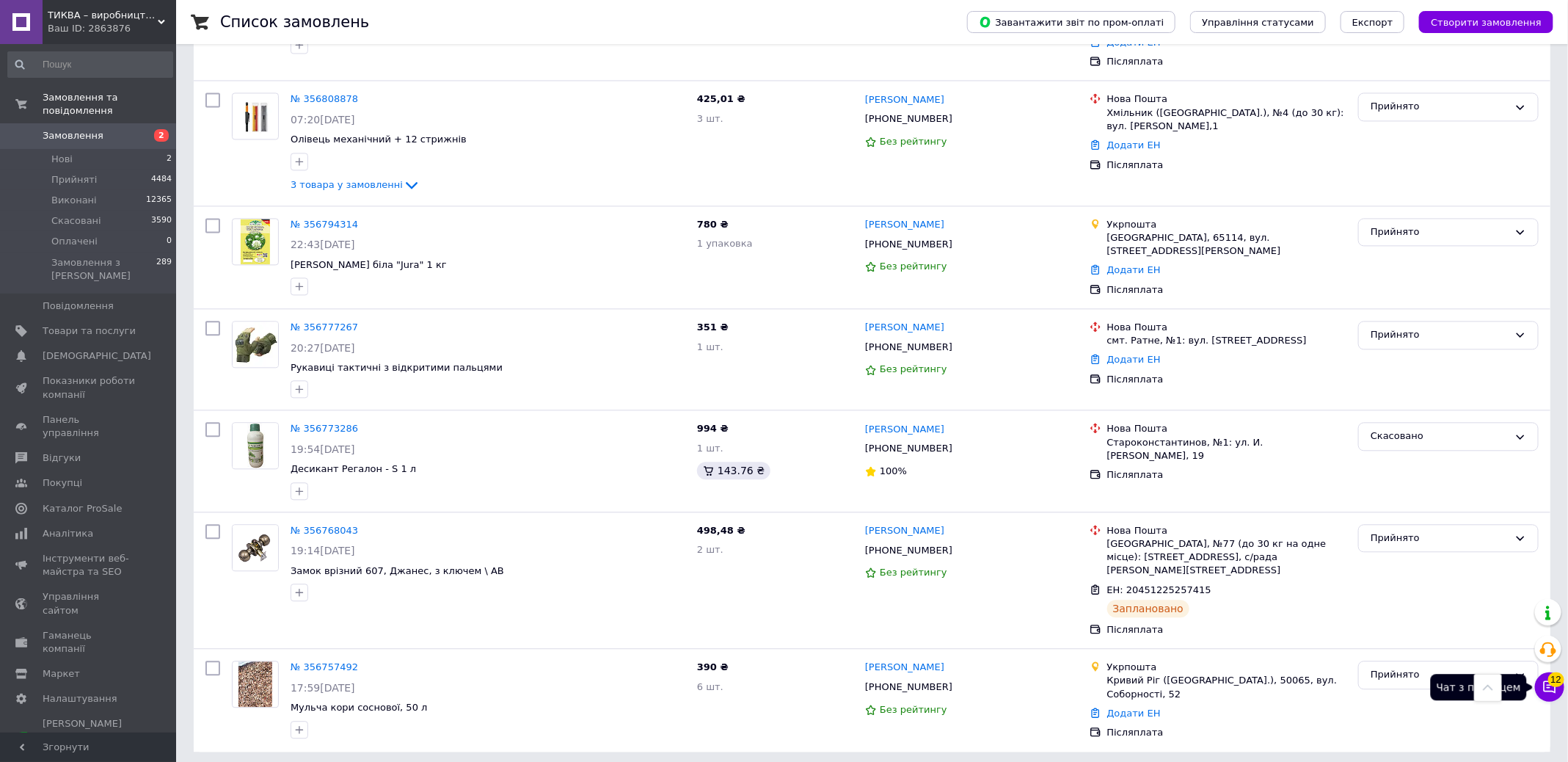
click at [1546, 690] on icon at bounding box center [1550, 687] width 15 height 15
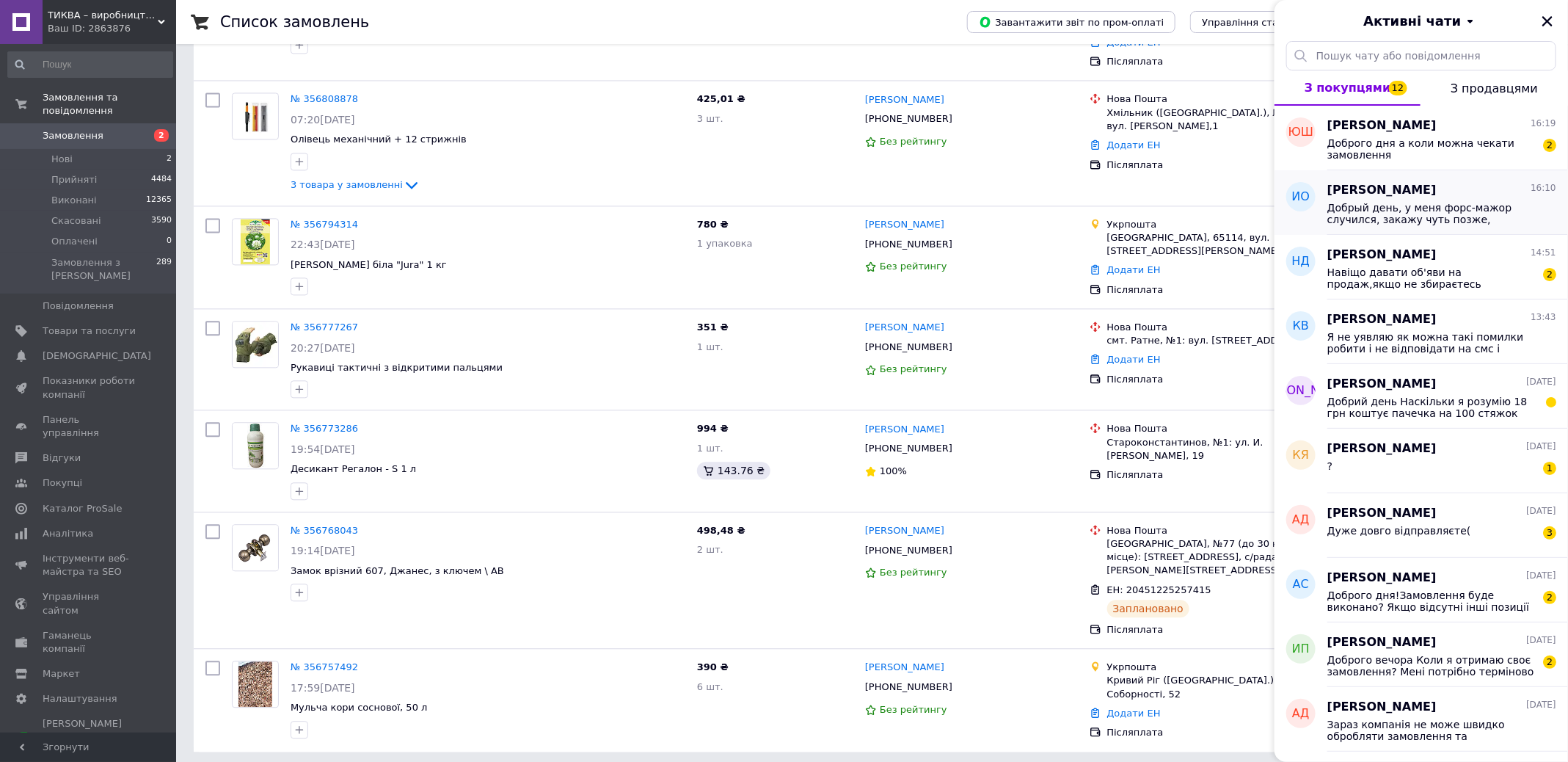
click at [1501, 211] on span "Добрый день, у меня форс-мажор случился, закажу чуть позже, простите за неудобс…" at bounding box center [1431, 213] width 208 height 23
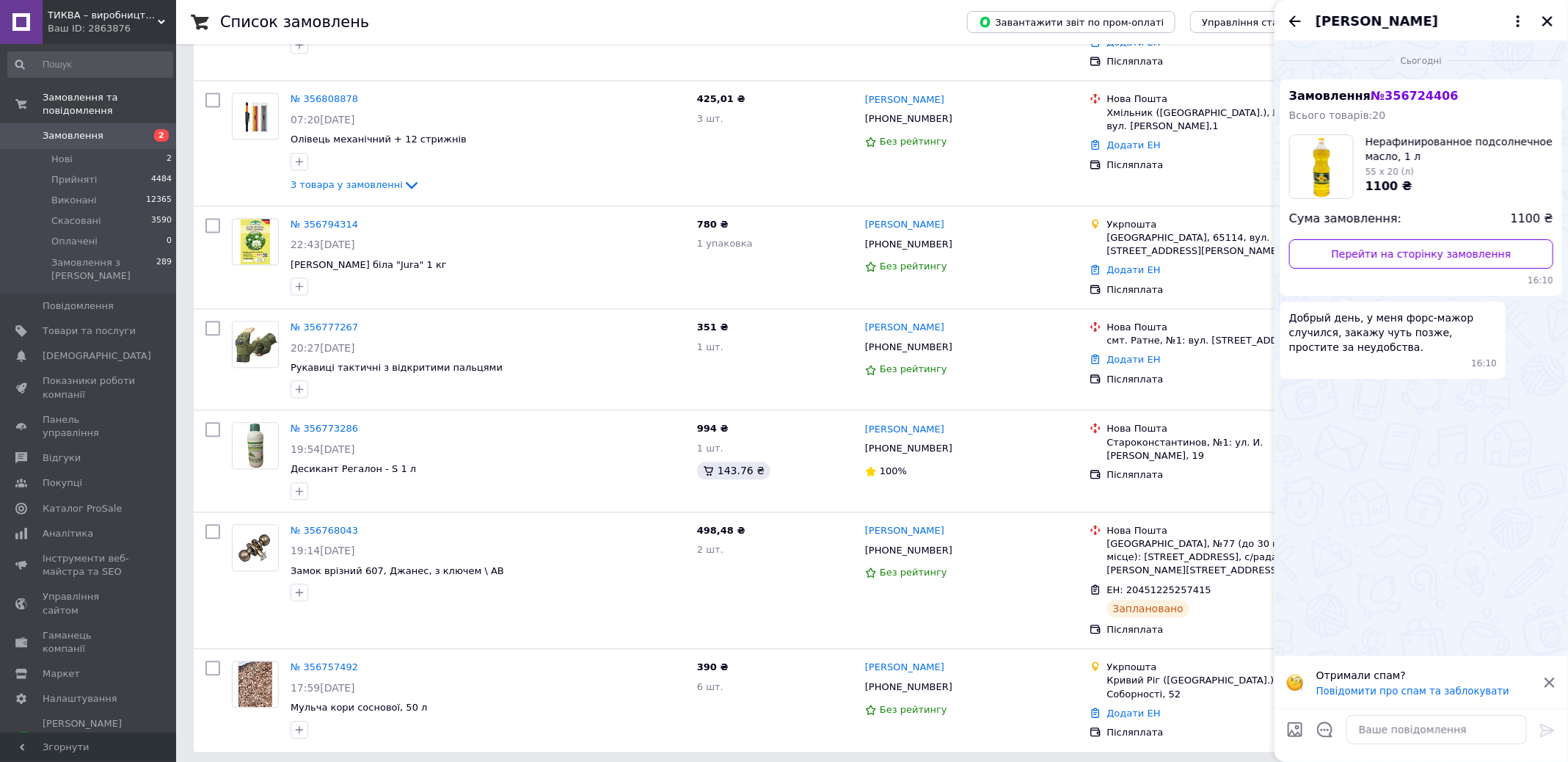
click at [1292, 17] on icon "Назад" at bounding box center [1295, 21] width 17 height 18
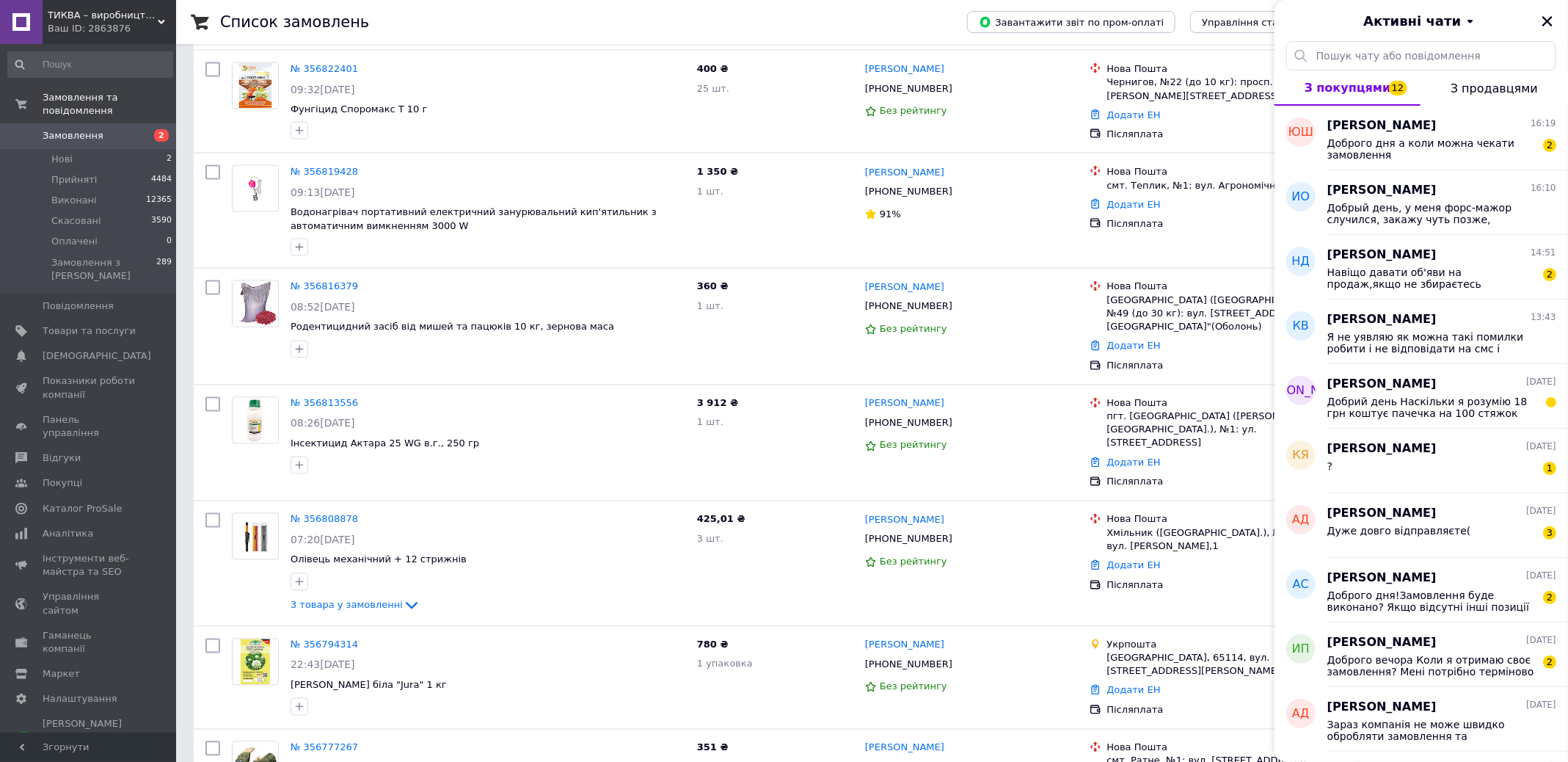
scroll to position [0, 0]
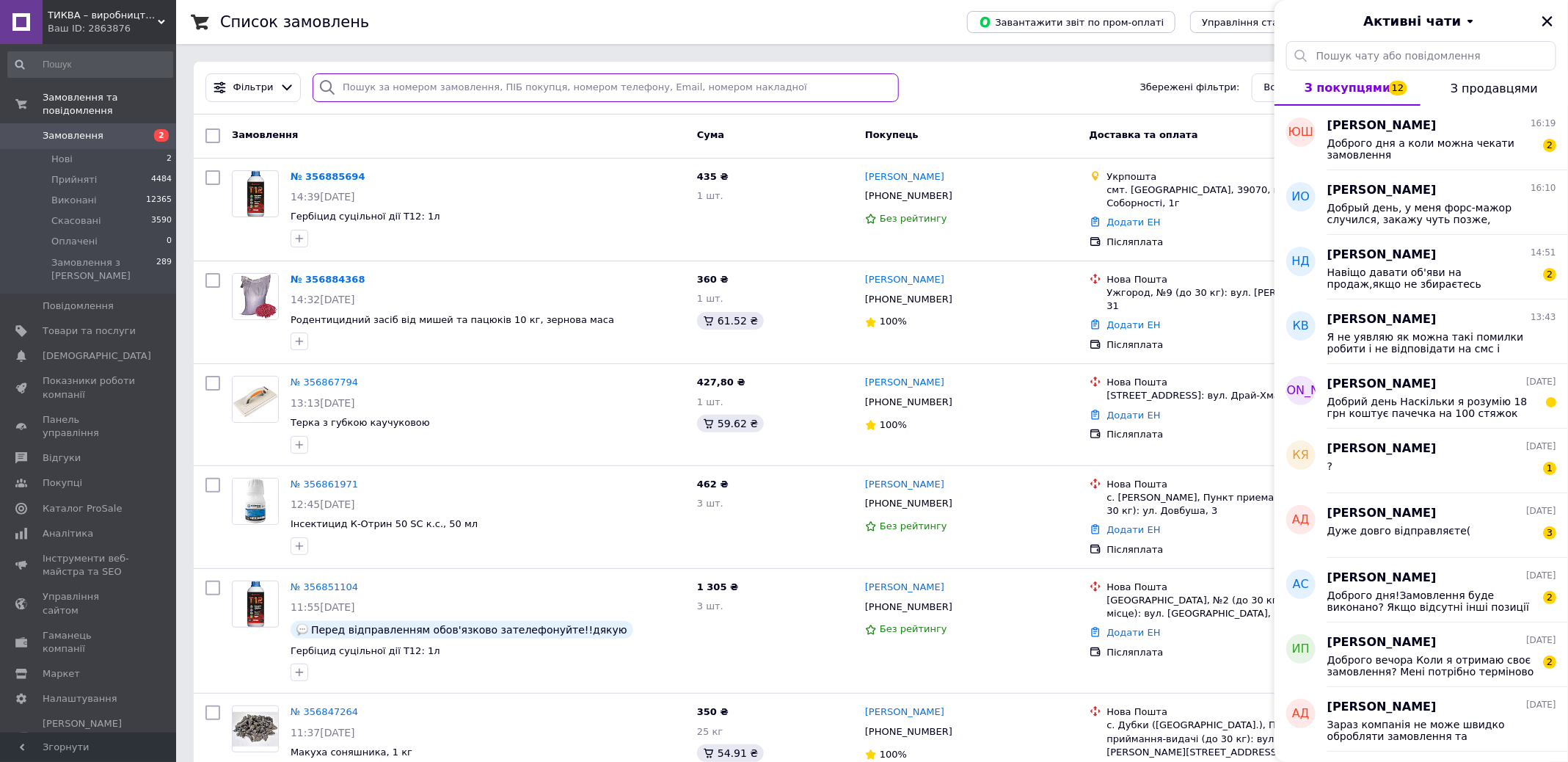
click at [470, 91] on input "search" at bounding box center [606, 88] width 587 height 28
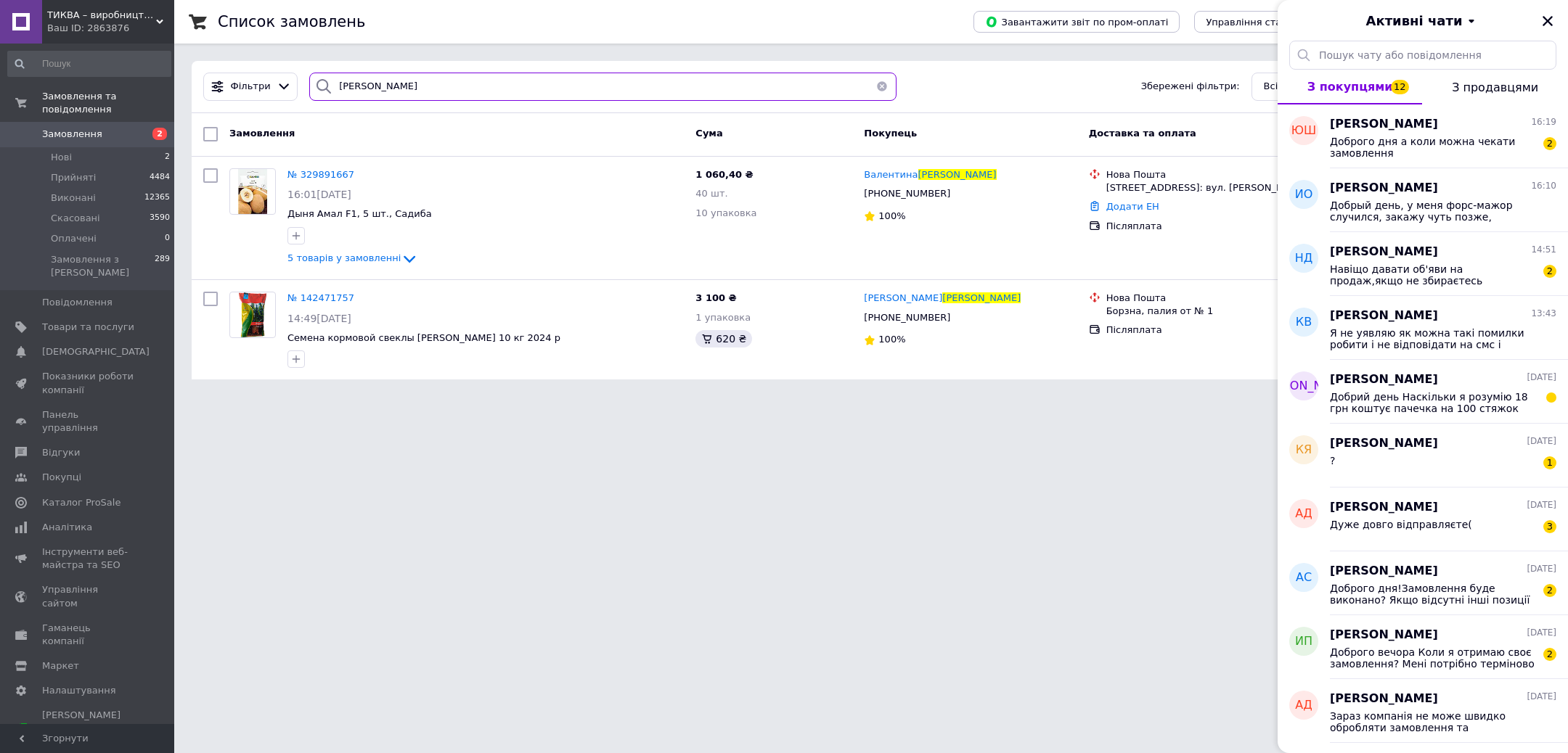
click at [354, 88] on input "дашук" at bounding box center [603, 87] width 587 height 28
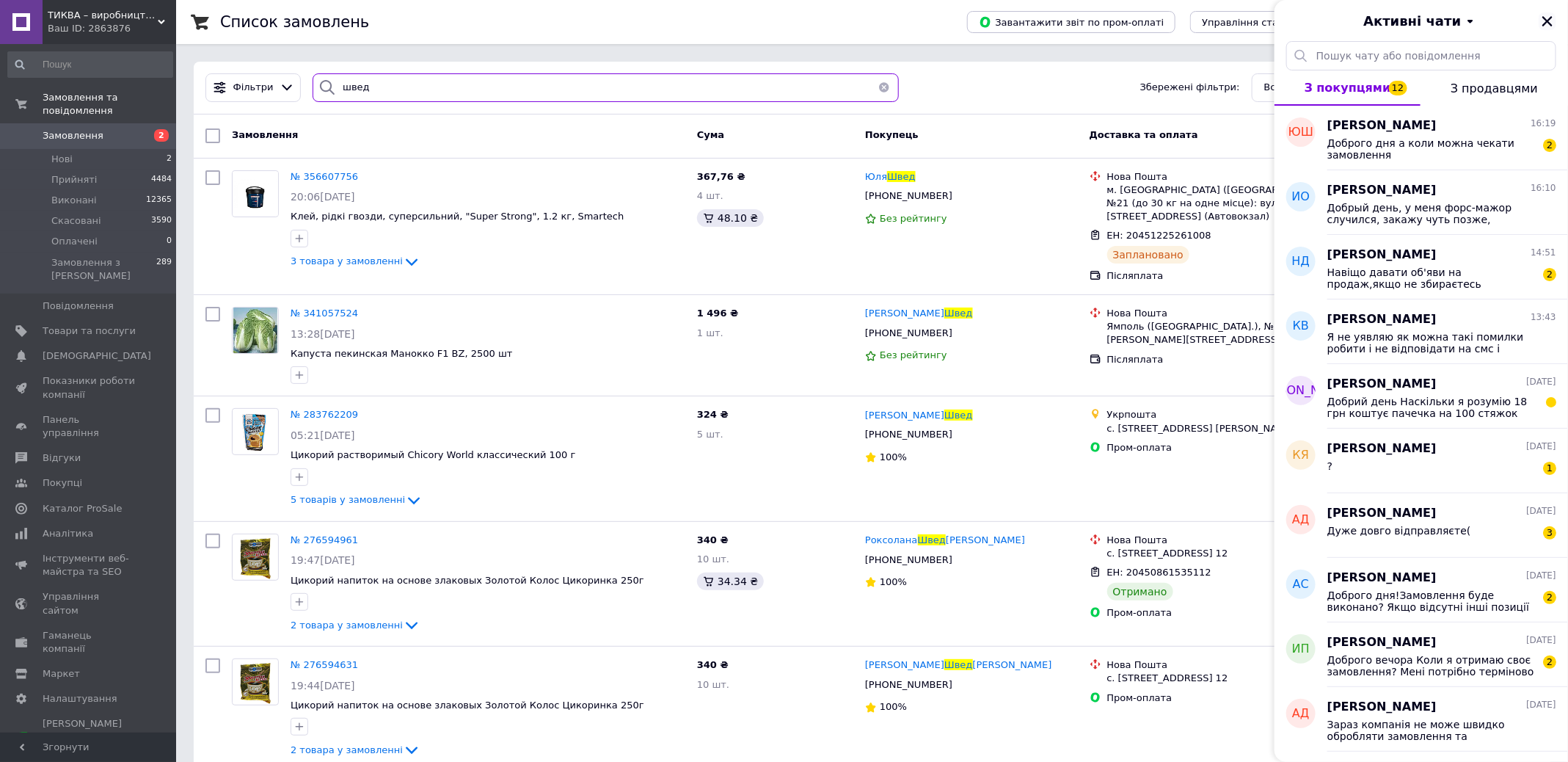
type input "швед"
click at [1548, 23] on icon "Закрити" at bounding box center [1547, 21] width 10 height 10
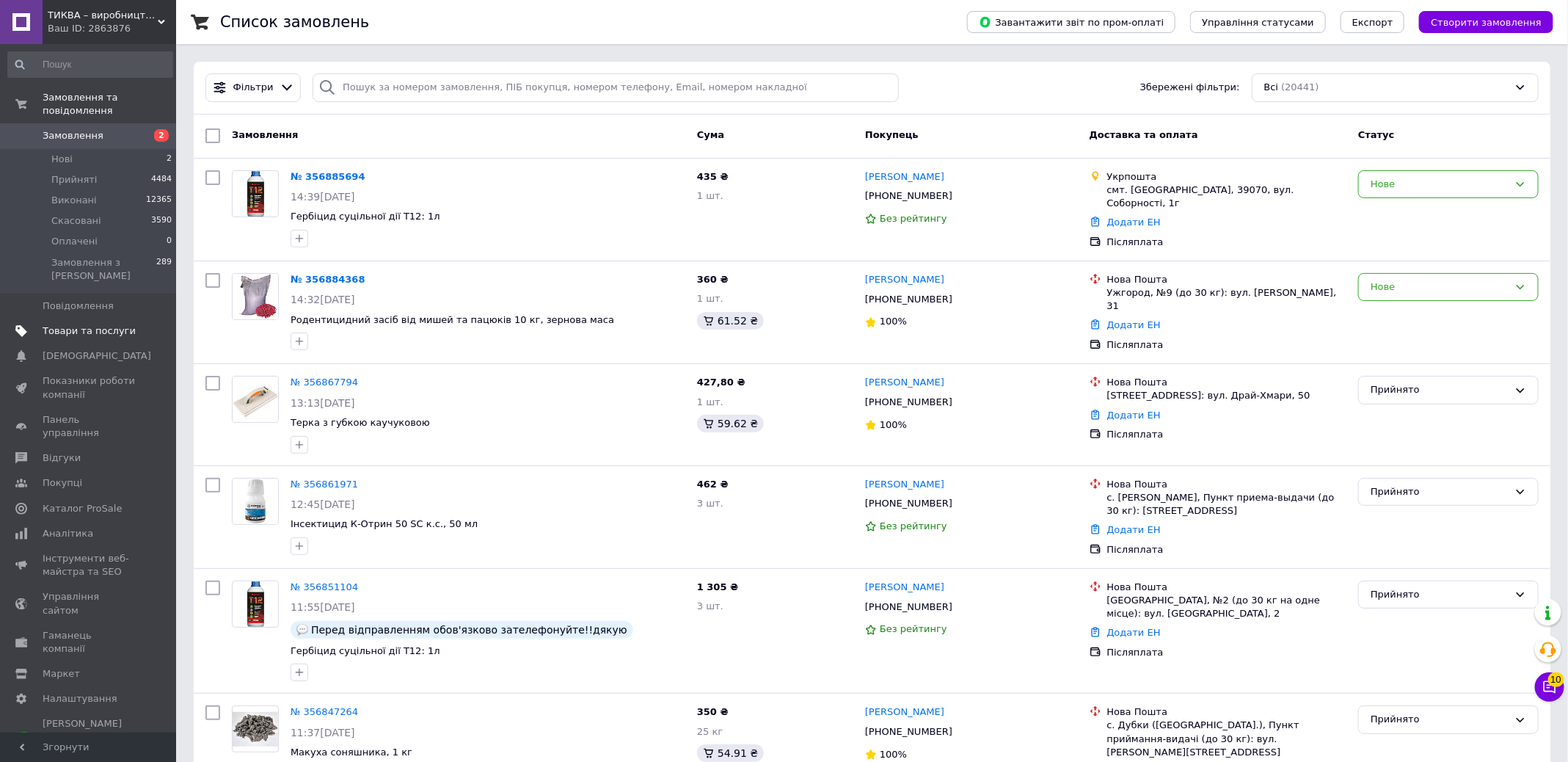
click at [136, 328] on span at bounding box center [156, 331] width 40 height 13
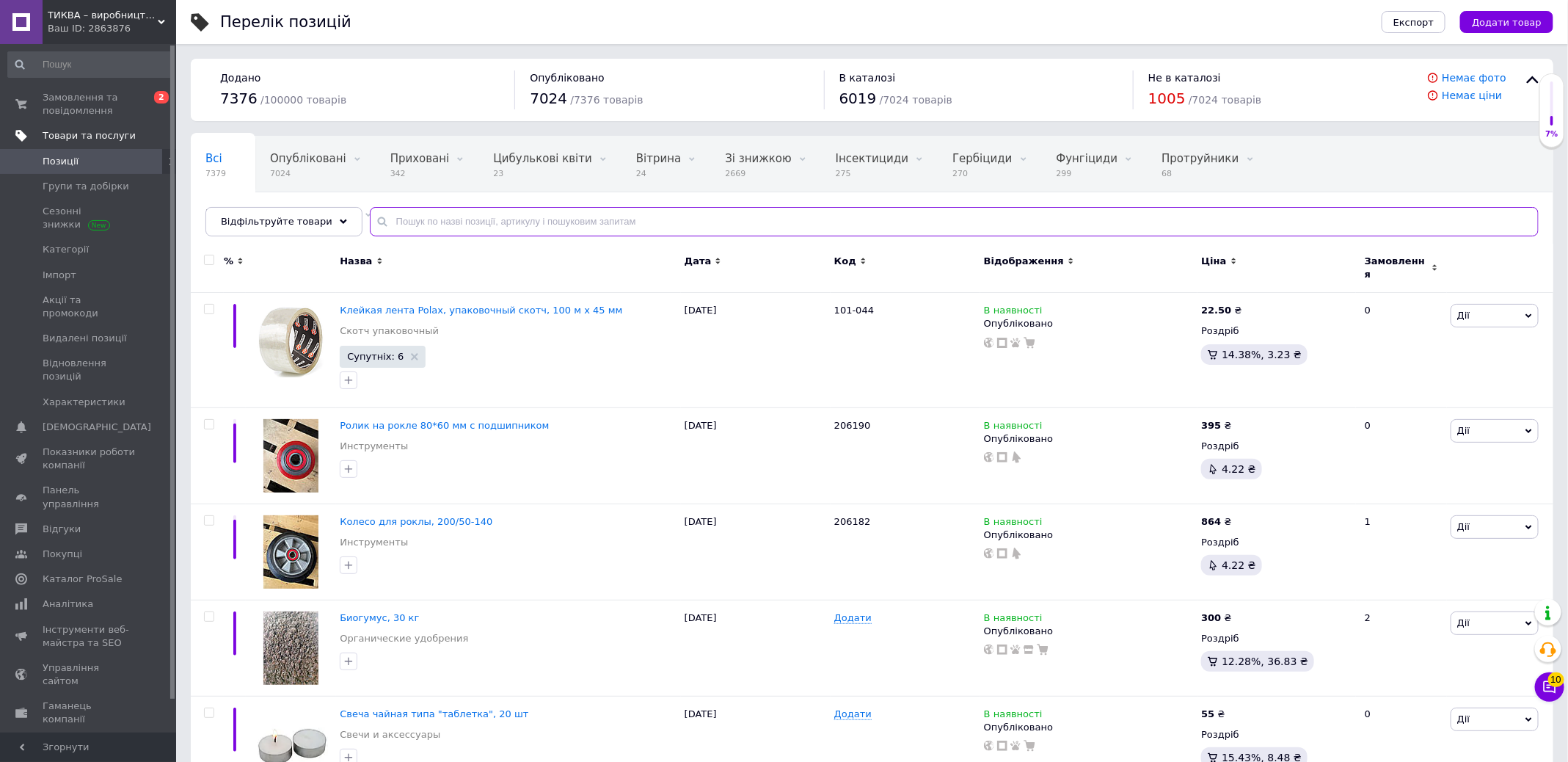
click at [560, 224] on input "text" at bounding box center [954, 221] width 1169 height 29
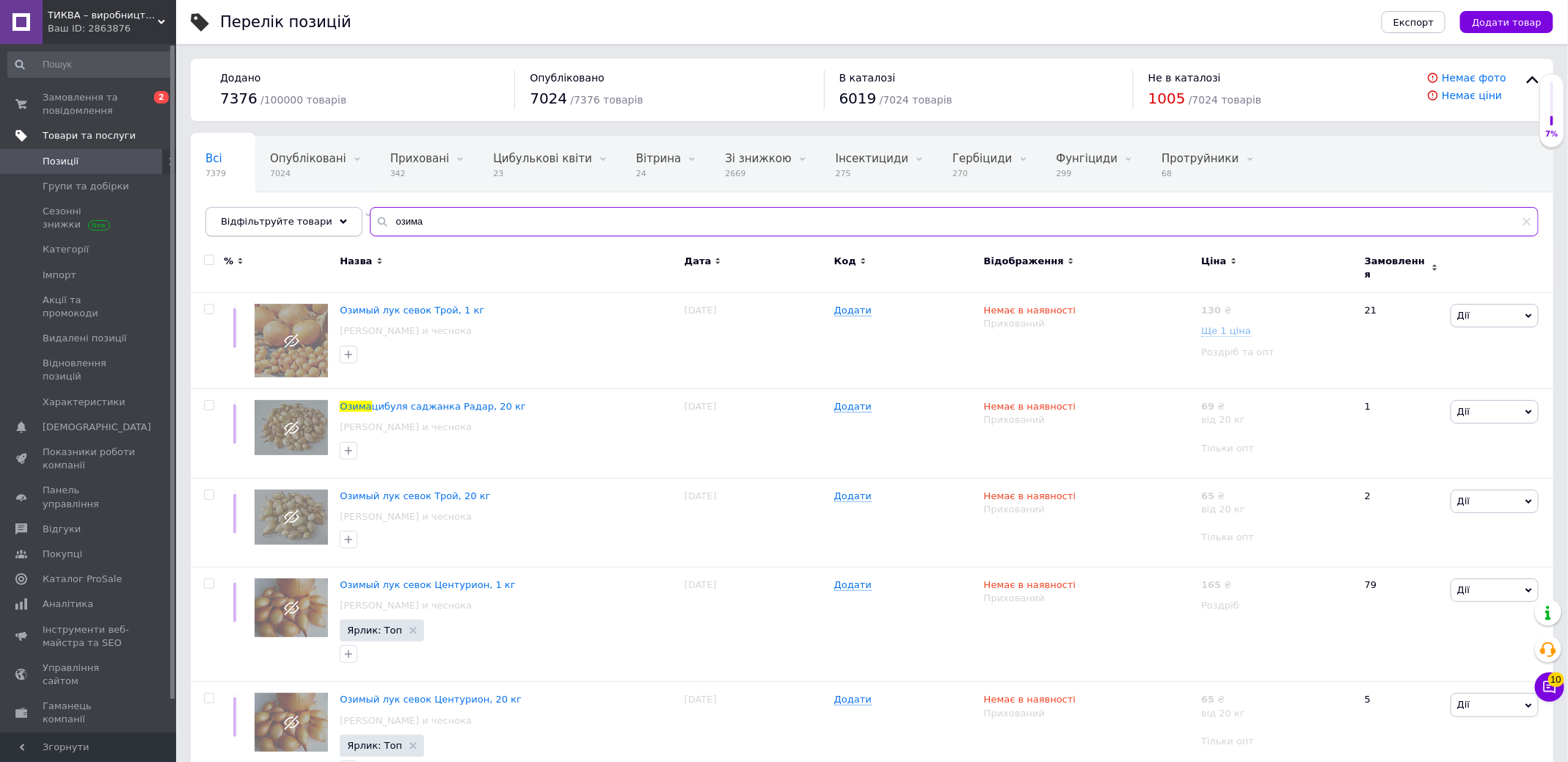
type input "озима"
click at [315, 226] on span "Відфільтруйте товари" at bounding box center [277, 221] width 112 height 11
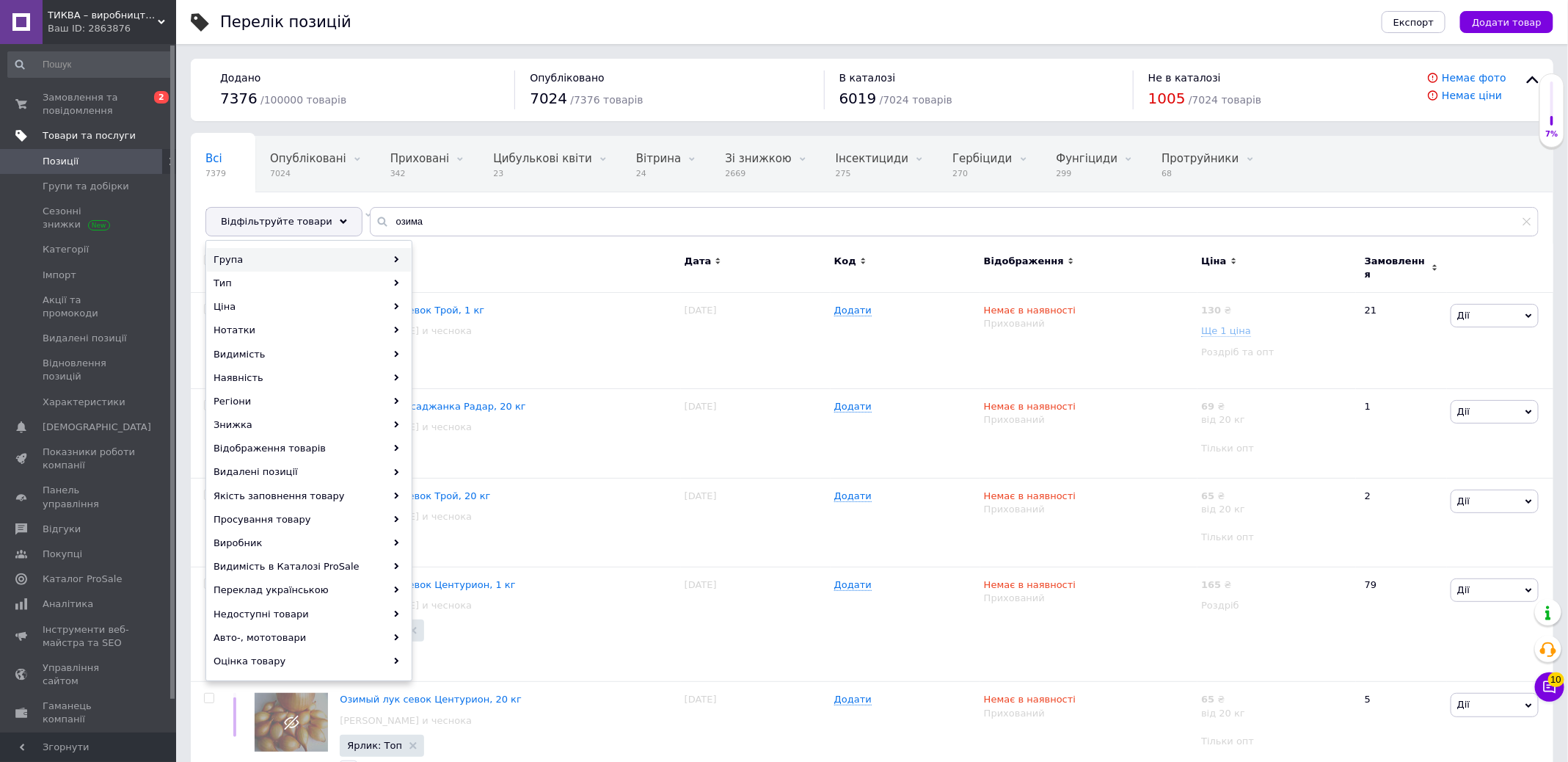
click at [328, 249] on div "Група" at bounding box center [308, 260] width 204 height 23
click at [350, 252] on div "Група" at bounding box center [308, 260] width 204 height 23
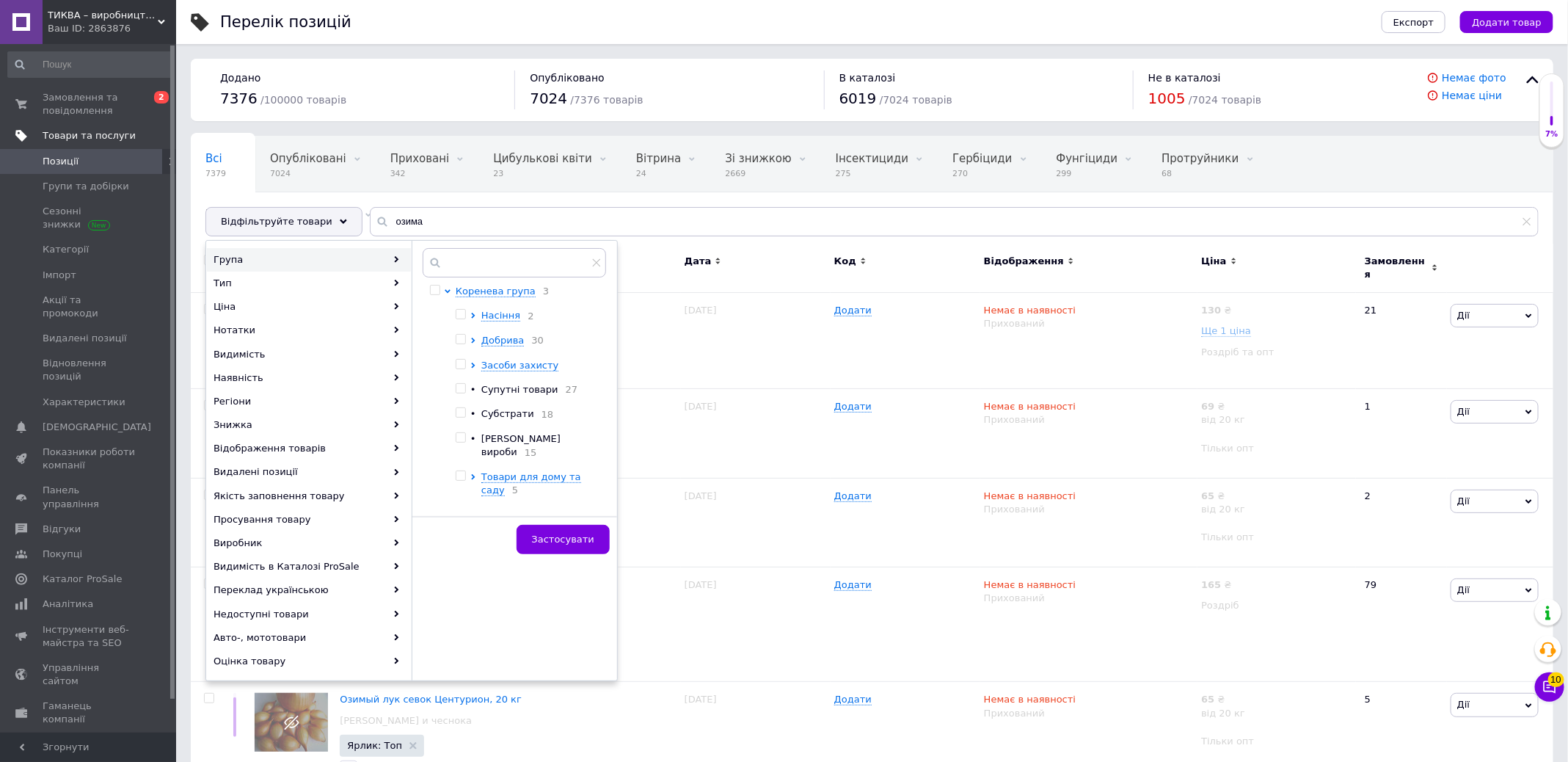
click at [472, 310] on div at bounding box center [475, 316] width 11 height 14
click at [474, 313] on icon at bounding box center [472, 315] width 6 height 6
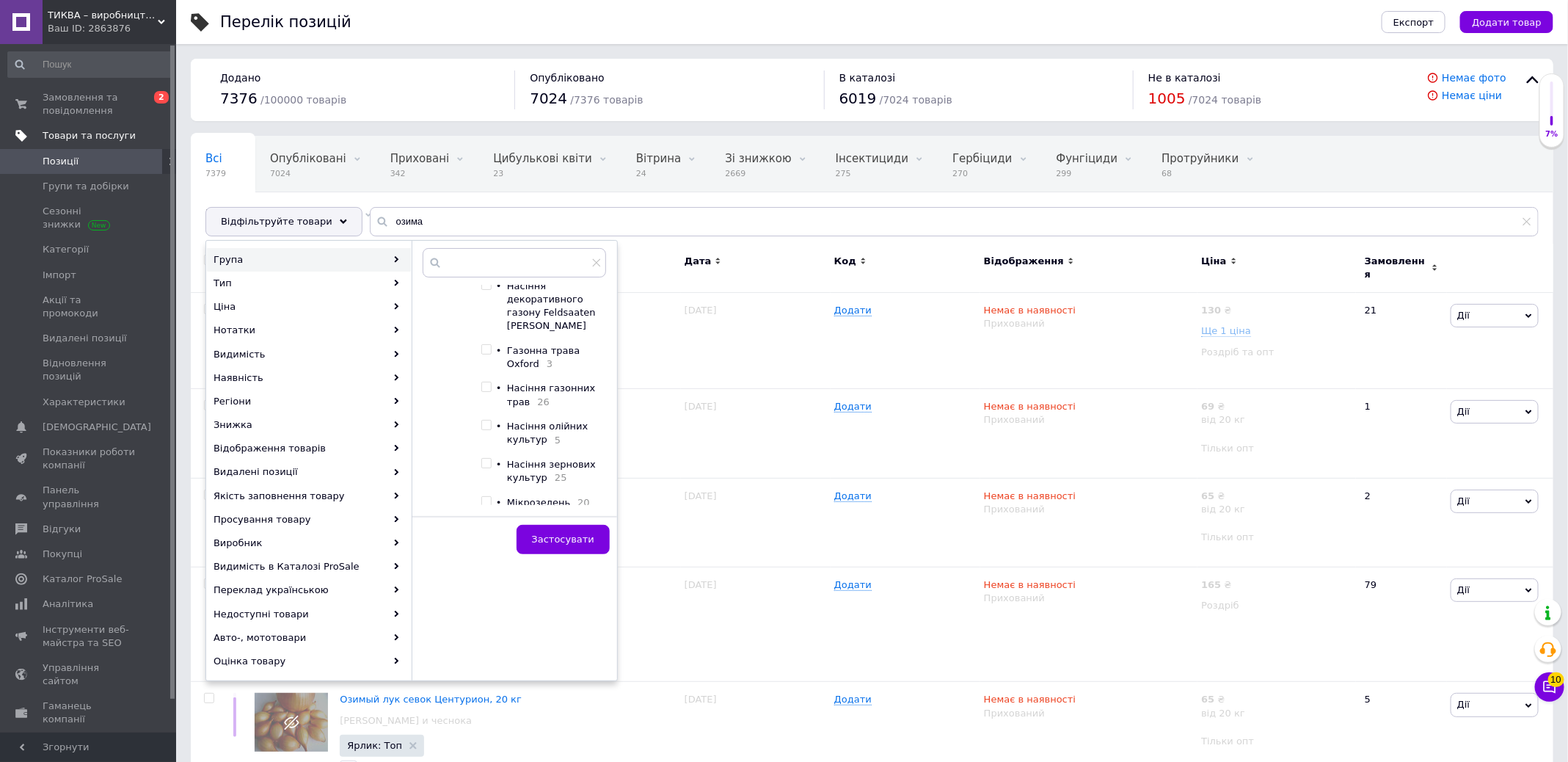
scroll to position [427, 0]
click at [486, 415] on input "checkbox" at bounding box center [486, 419] width 9 height 9
checkbox input "true"
click at [548, 544] on button "Застосувати" at bounding box center [563, 539] width 93 height 29
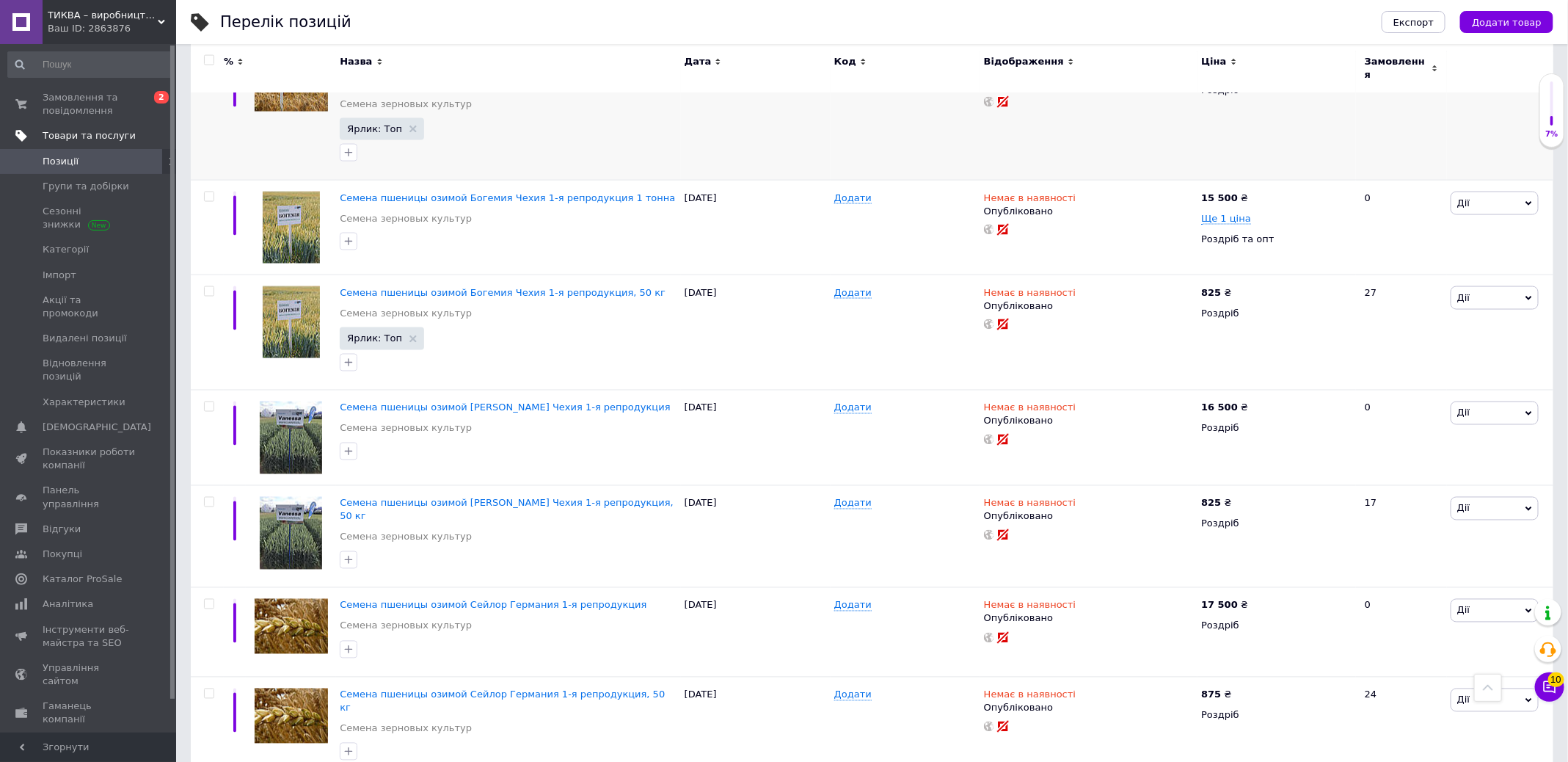
scroll to position [1603, 0]
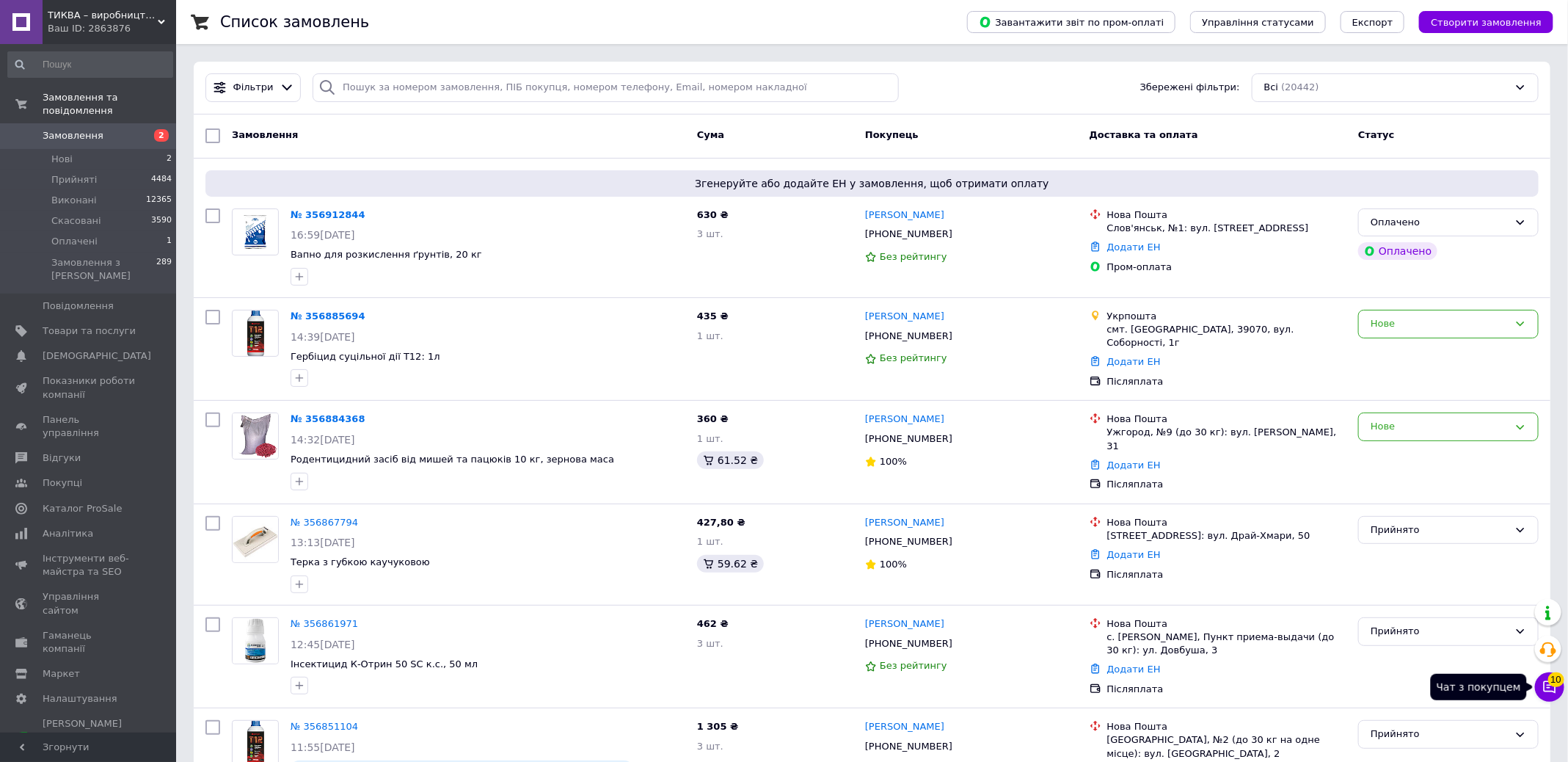
click at [1552, 689] on icon at bounding box center [1550, 687] width 15 height 15
